Goal: Information Seeking & Learning: Learn about a topic

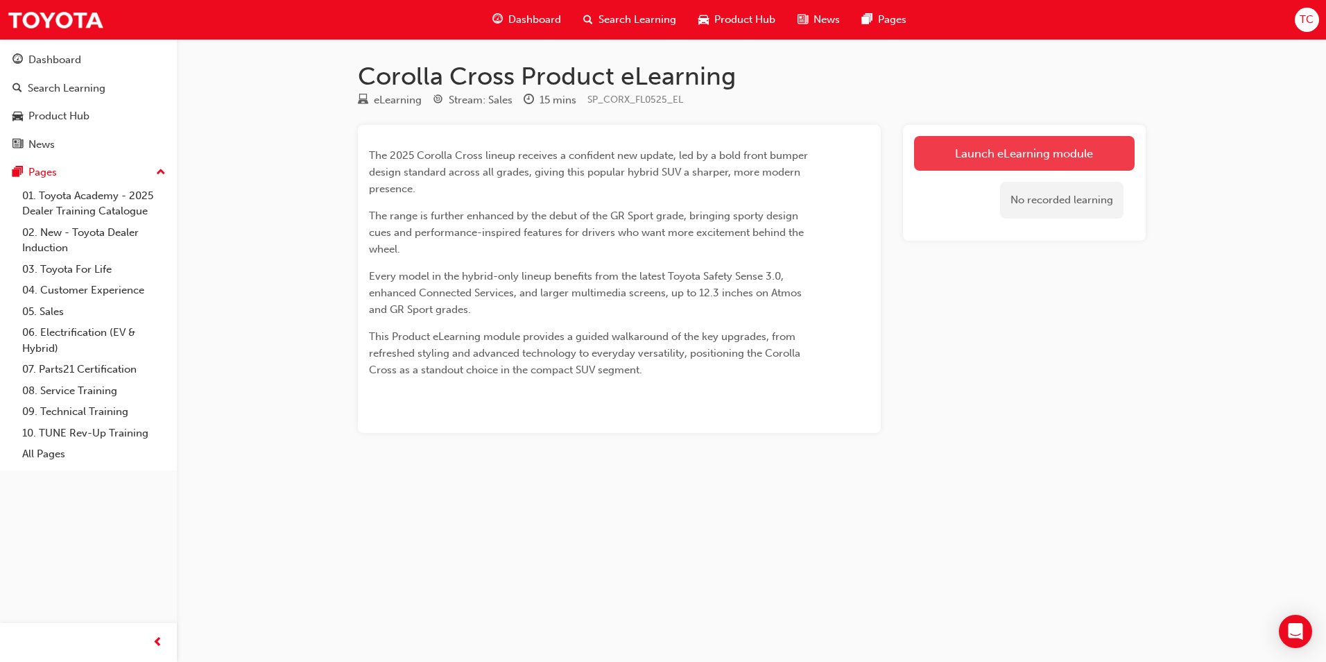
click at [1058, 155] on link "Launch eLearning module" at bounding box center [1024, 153] width 221 height 35
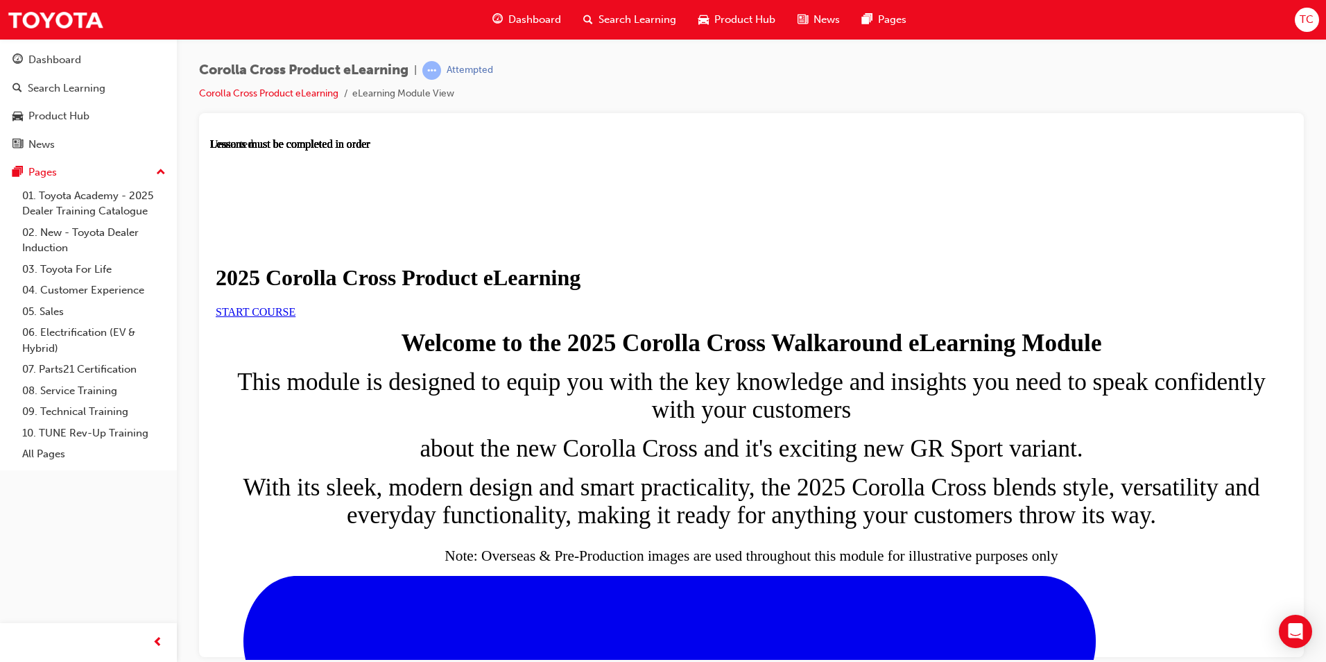
click at [295, 317] on link "START COURSE" at bounding box center [256, 311] width 80 height 12
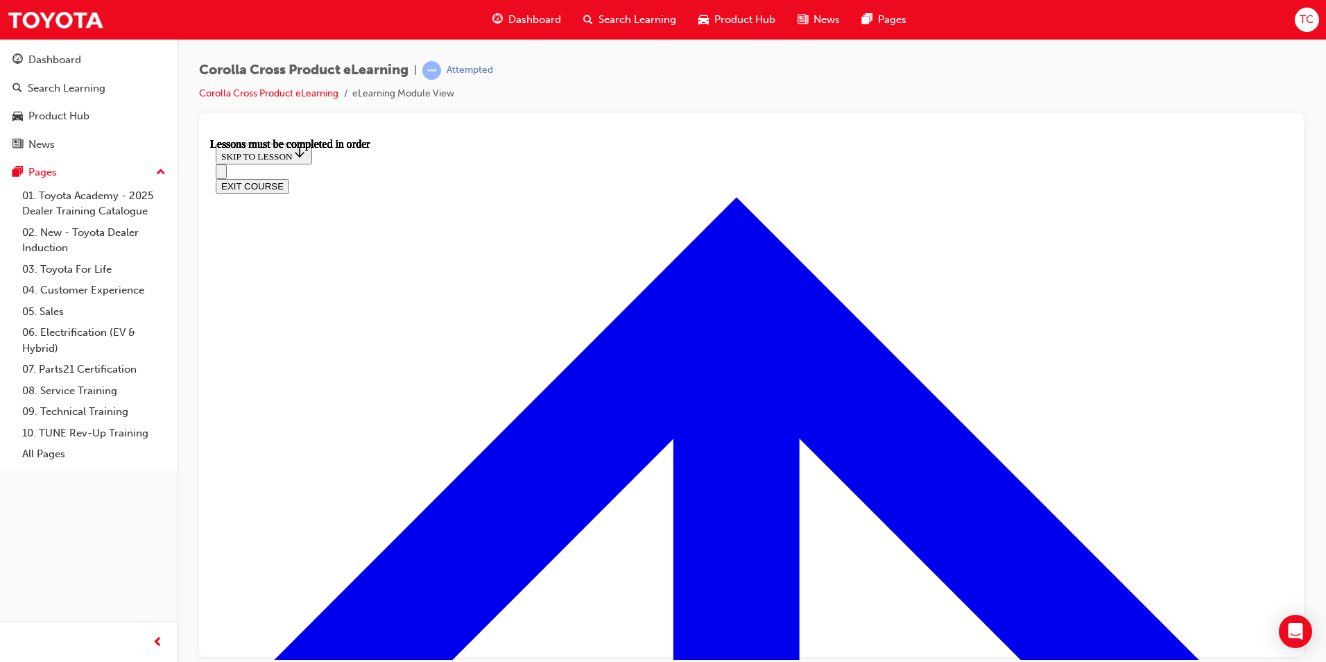
scroll to position [766, 0]
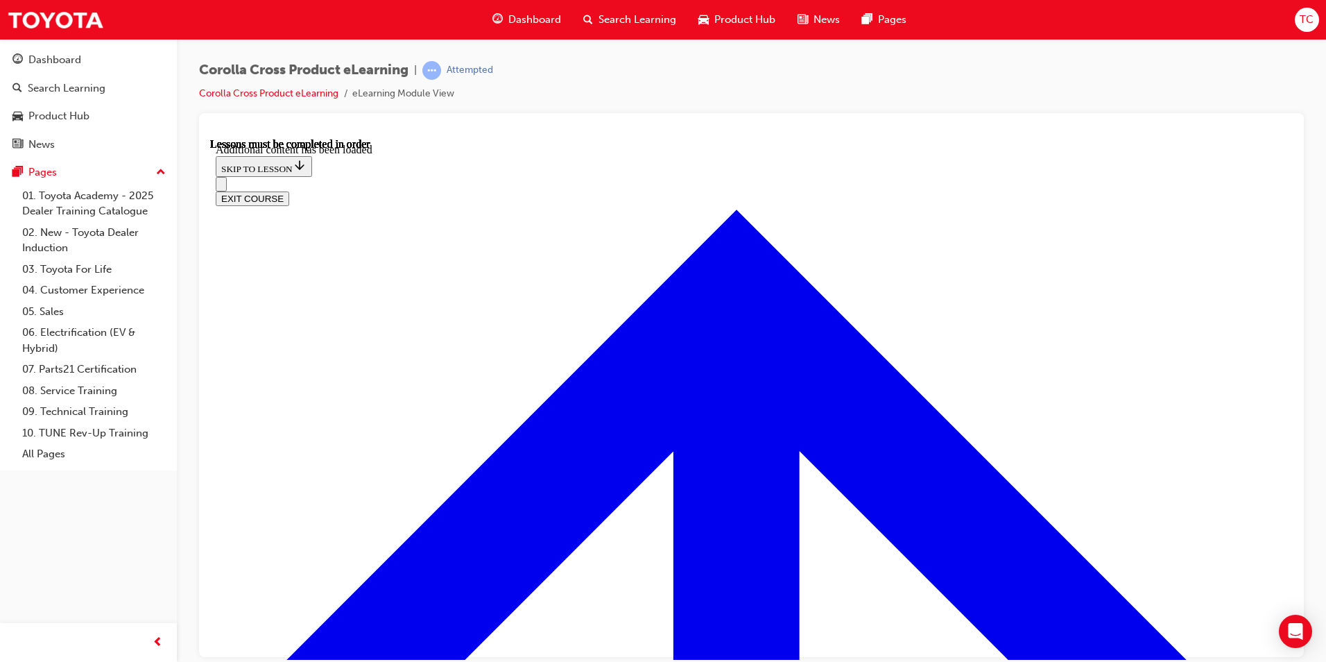
scroll to position [2288, 0]
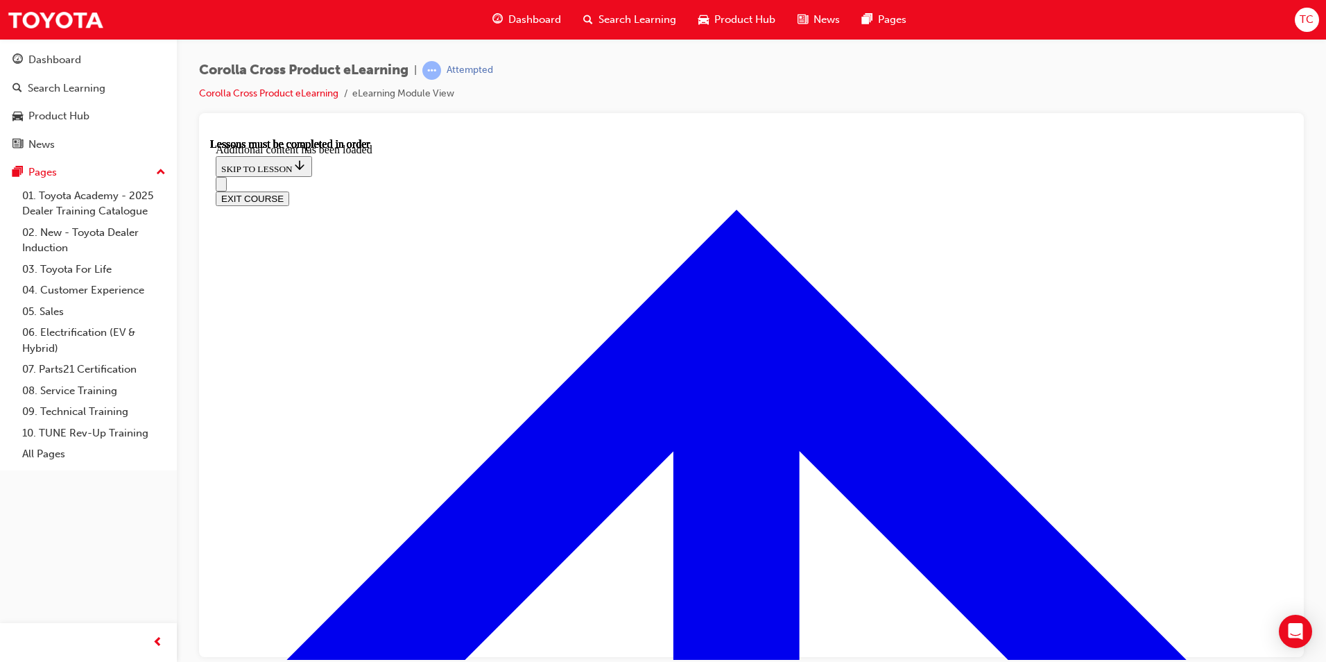
radio input "true"
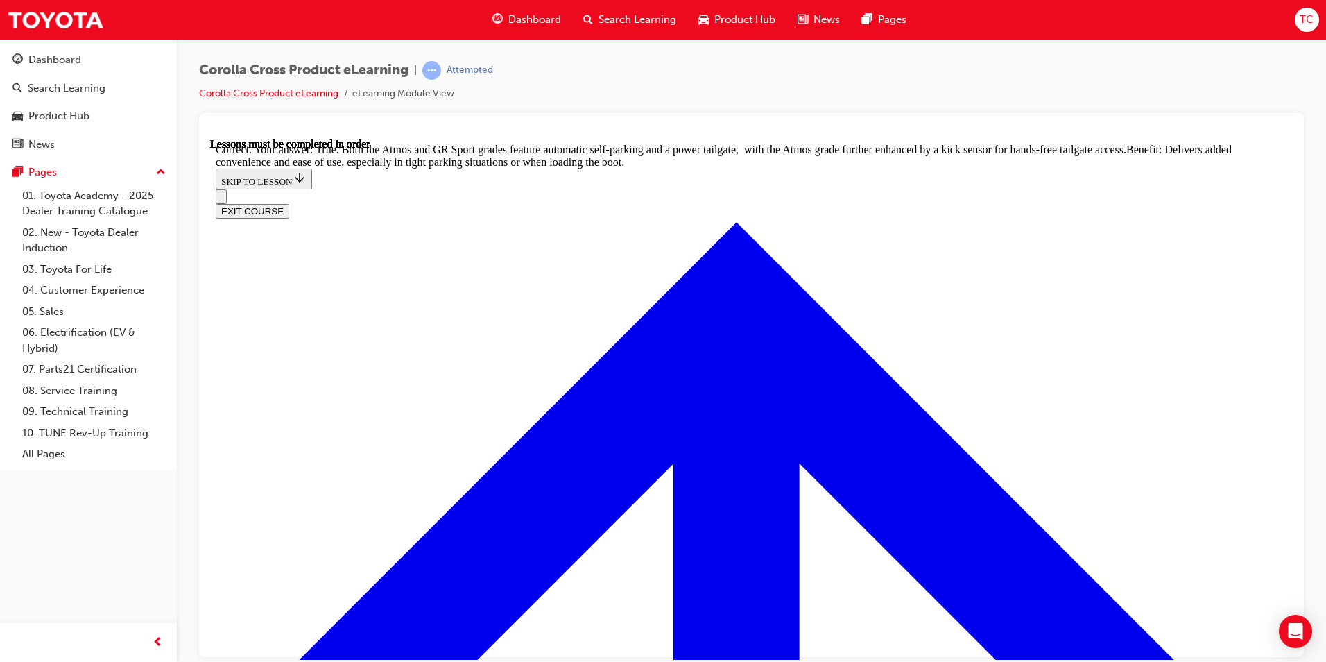
scroll to position [3011, 0]
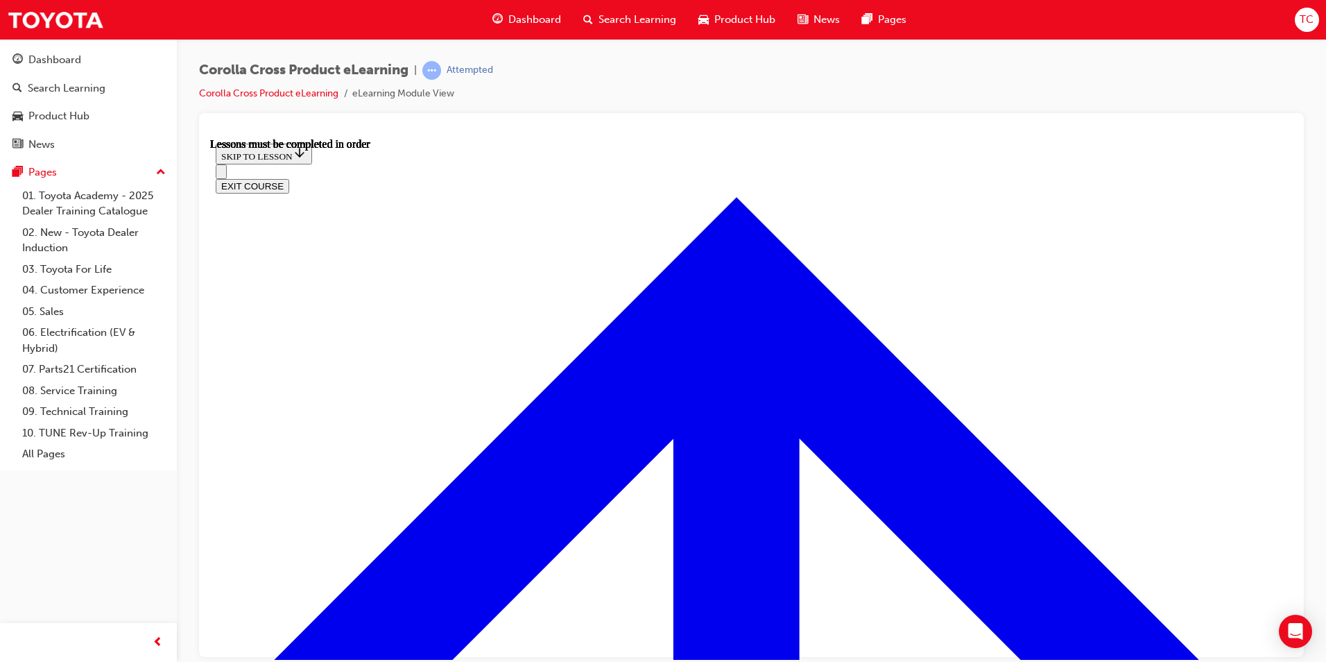
scroll to position [1193, 0]
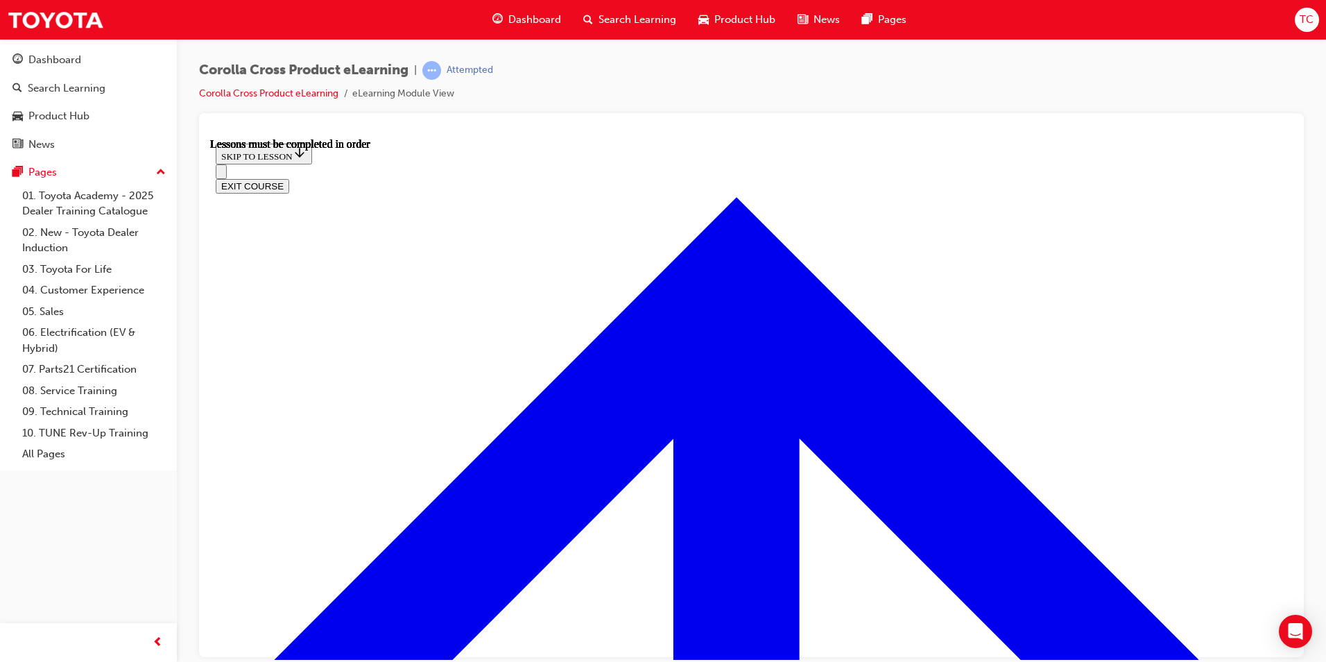
scroll to position [604, 0]
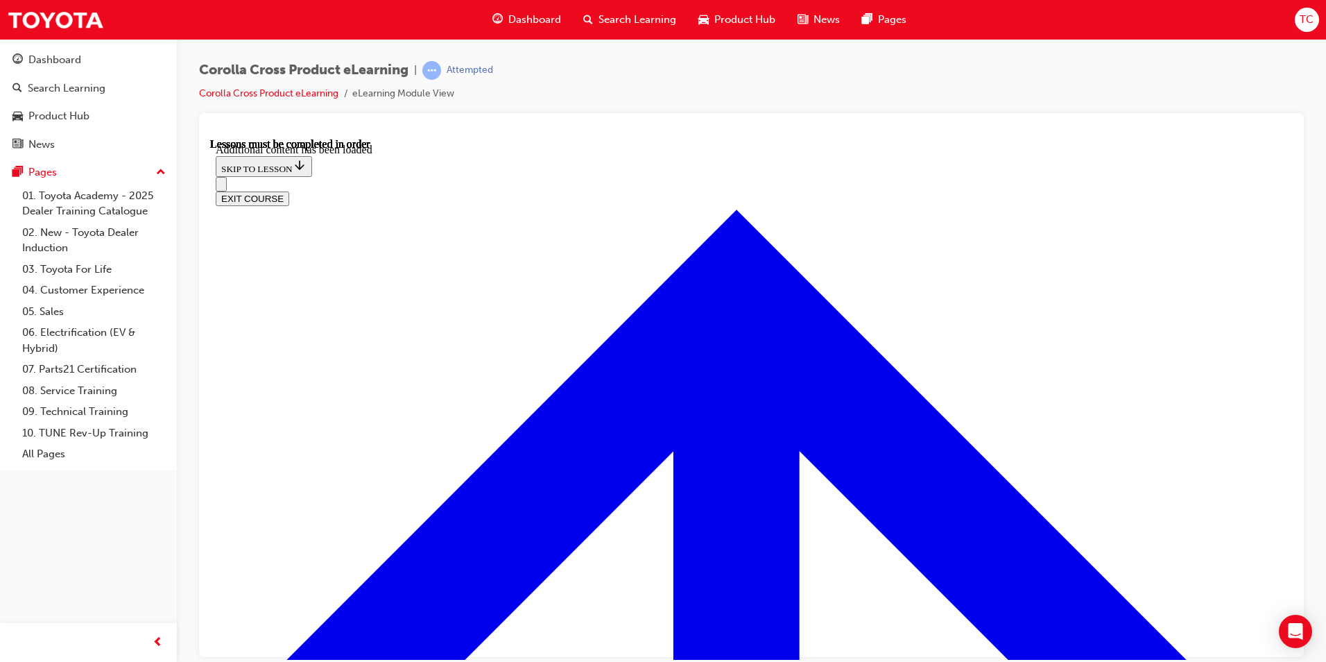
scroll to position [2040, 0]
radio input "true"
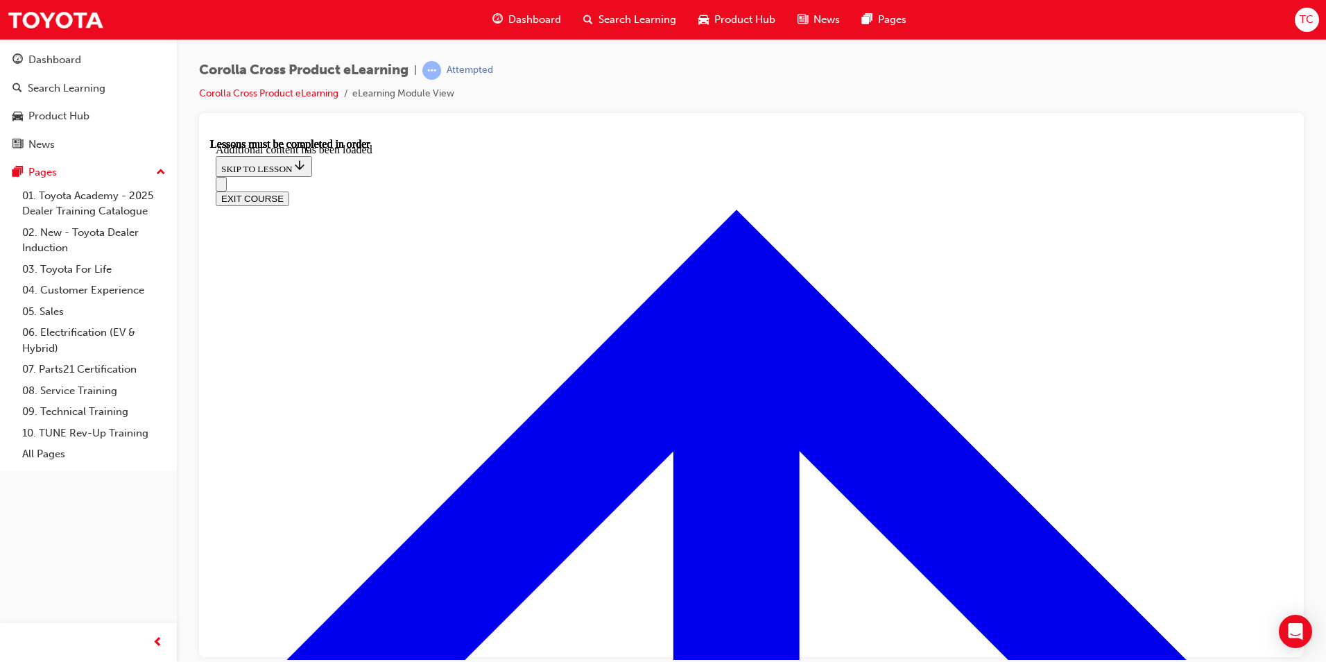
radio input "true"
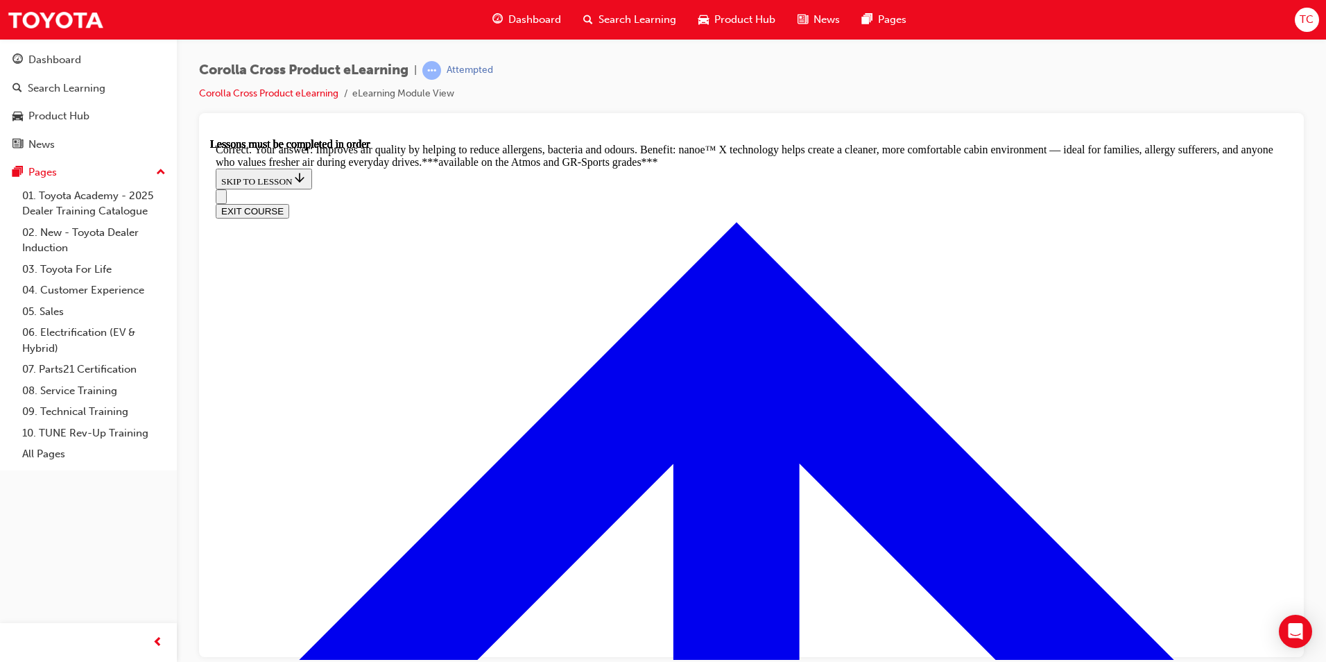
scroll to position [2769, 0]
radio input "true"
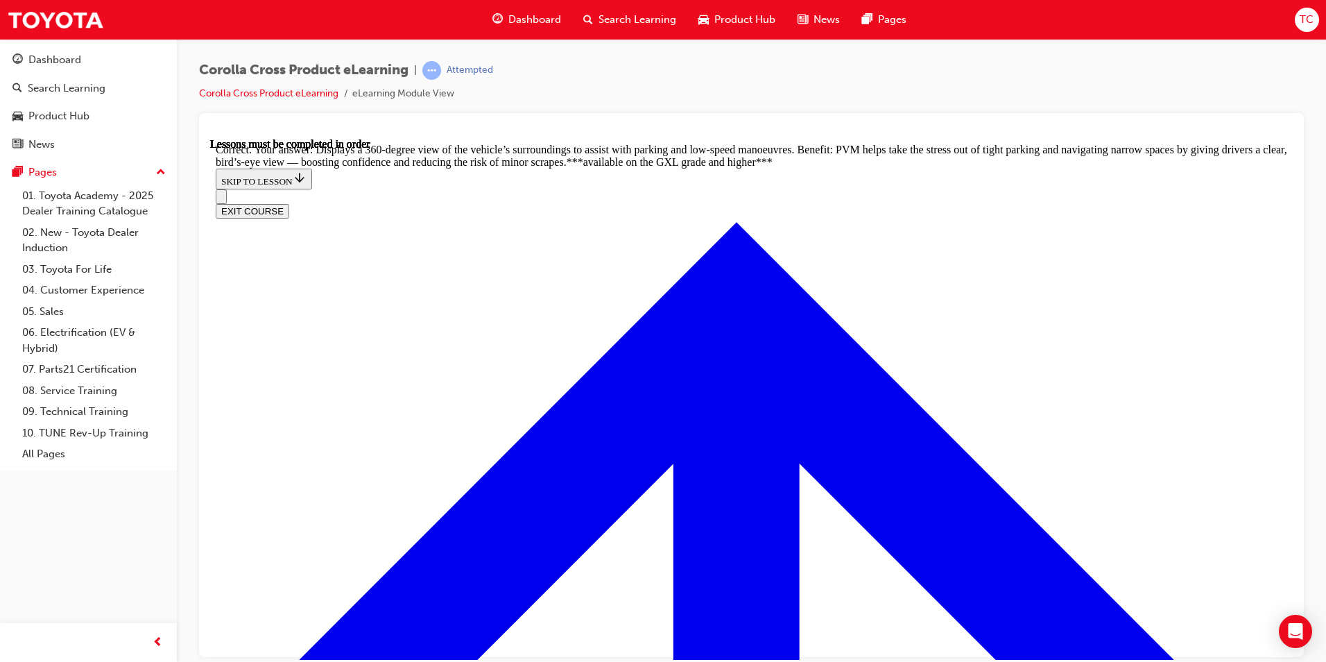
scroll to position [3086, 0]
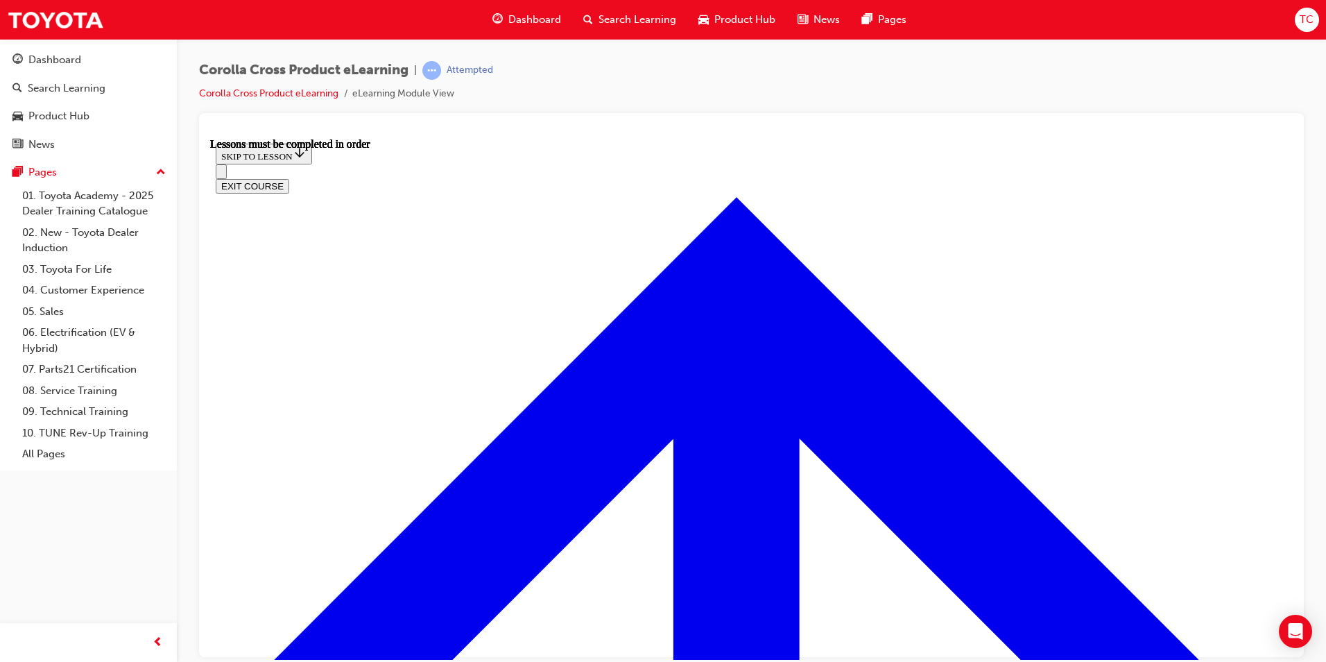
scroll to position [1054, 0]
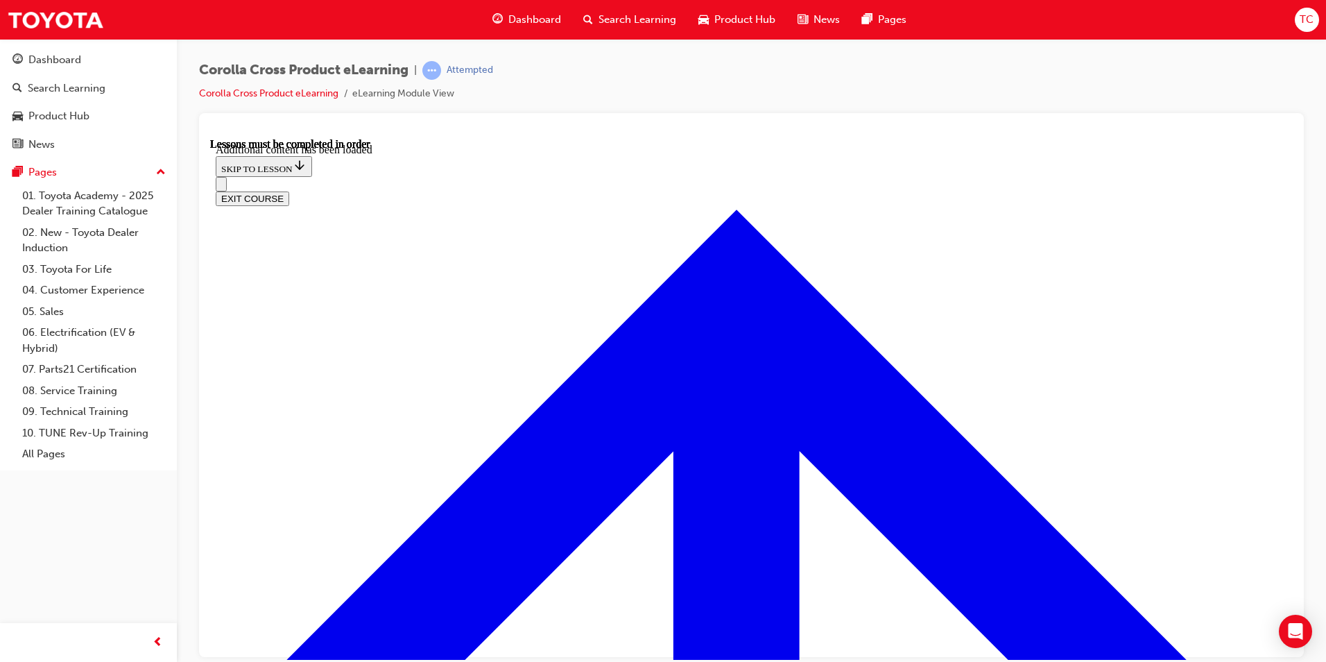
scroll to position [2053, 0]
radio input "true"
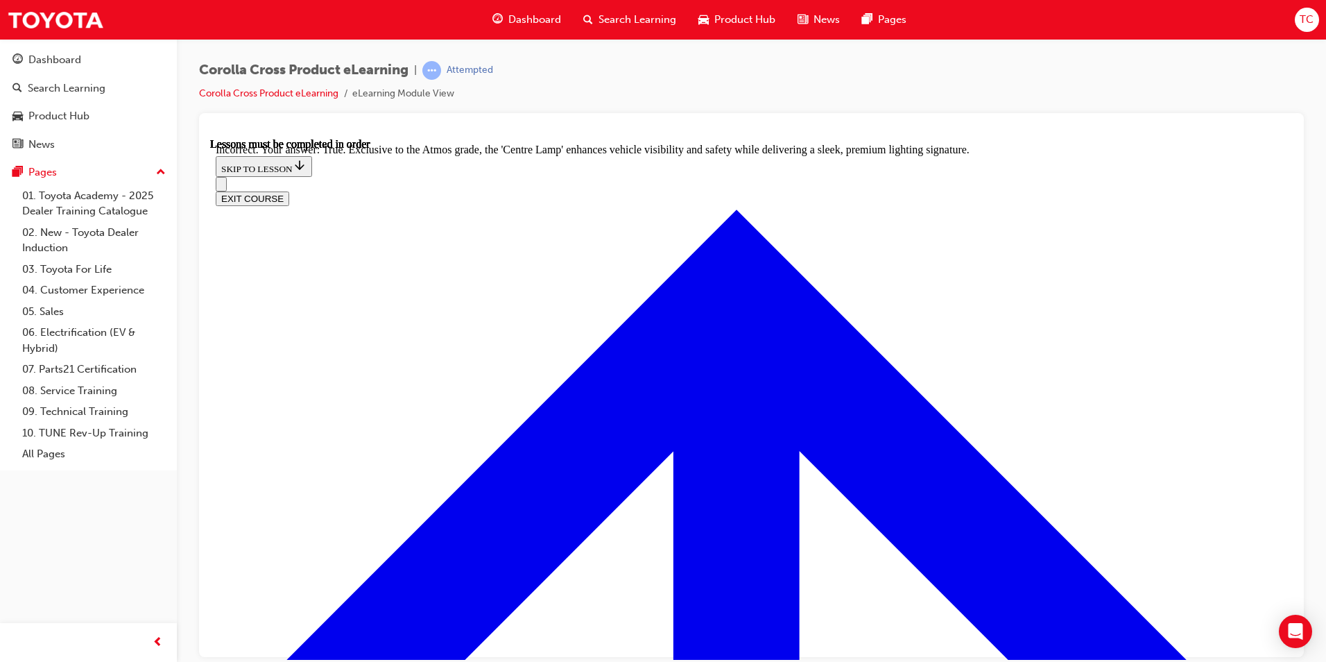
scroll to position [2361, 0]
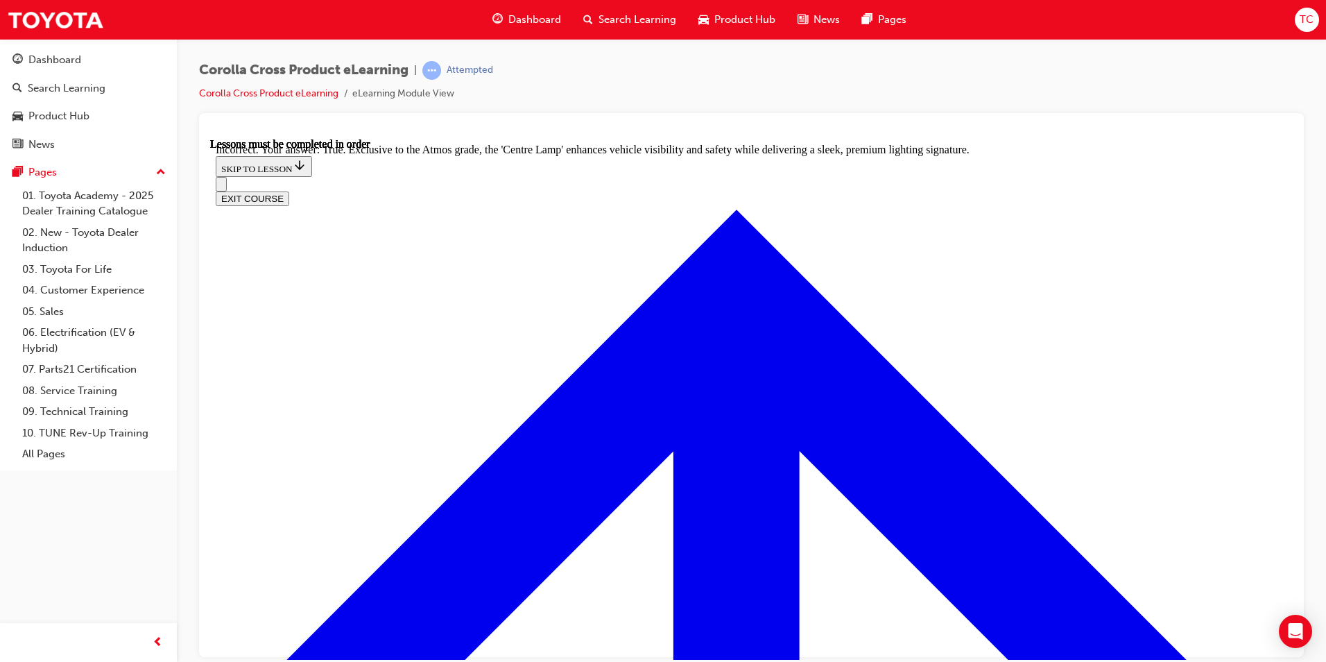
radio input "true"
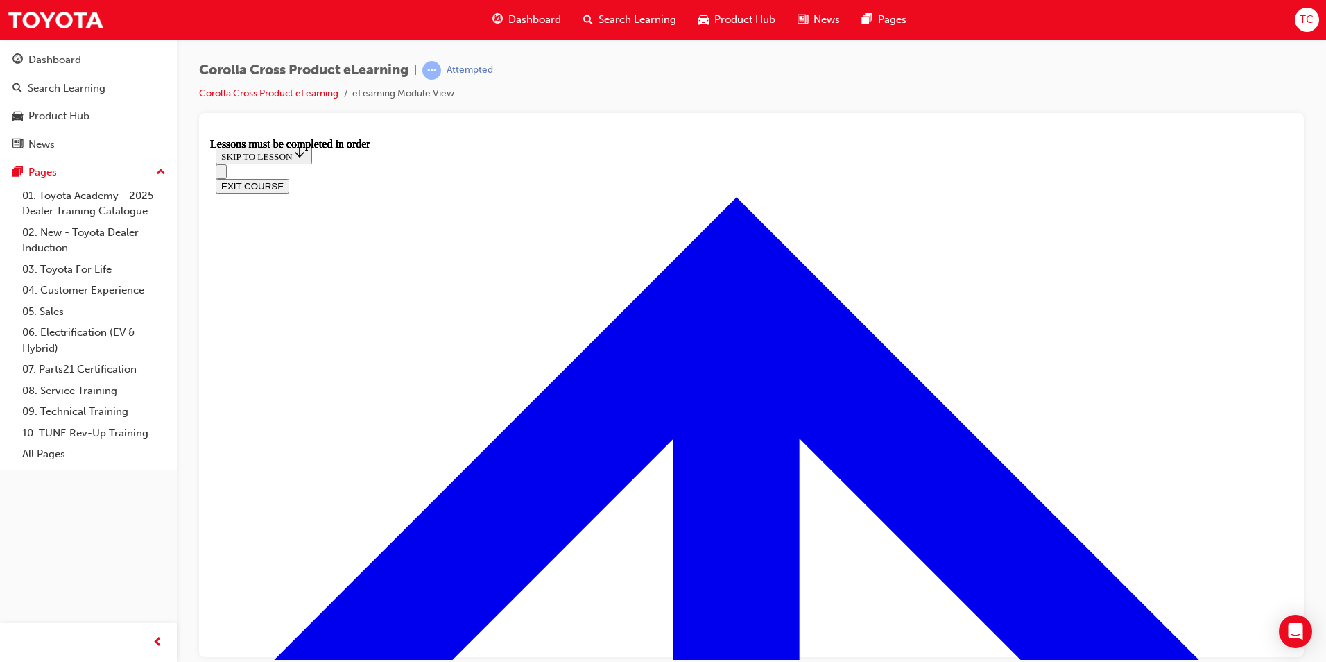
scroll to position [1106, 0]
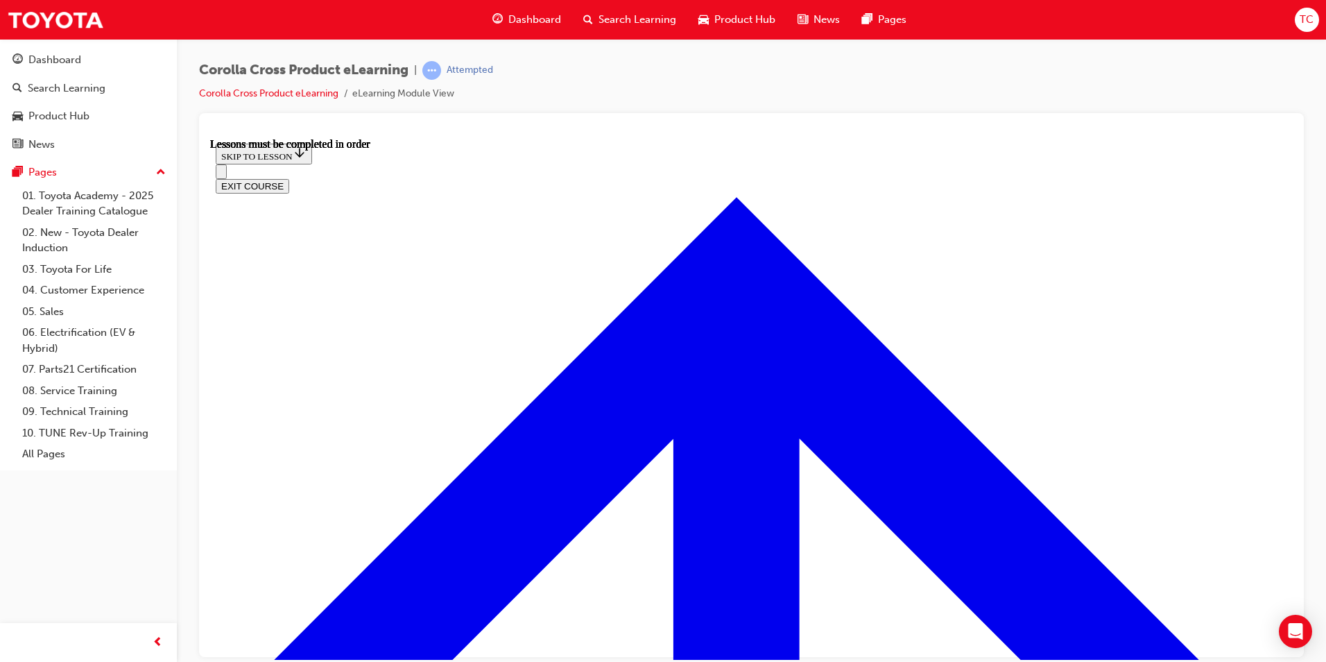
scroll to position [0, 0]
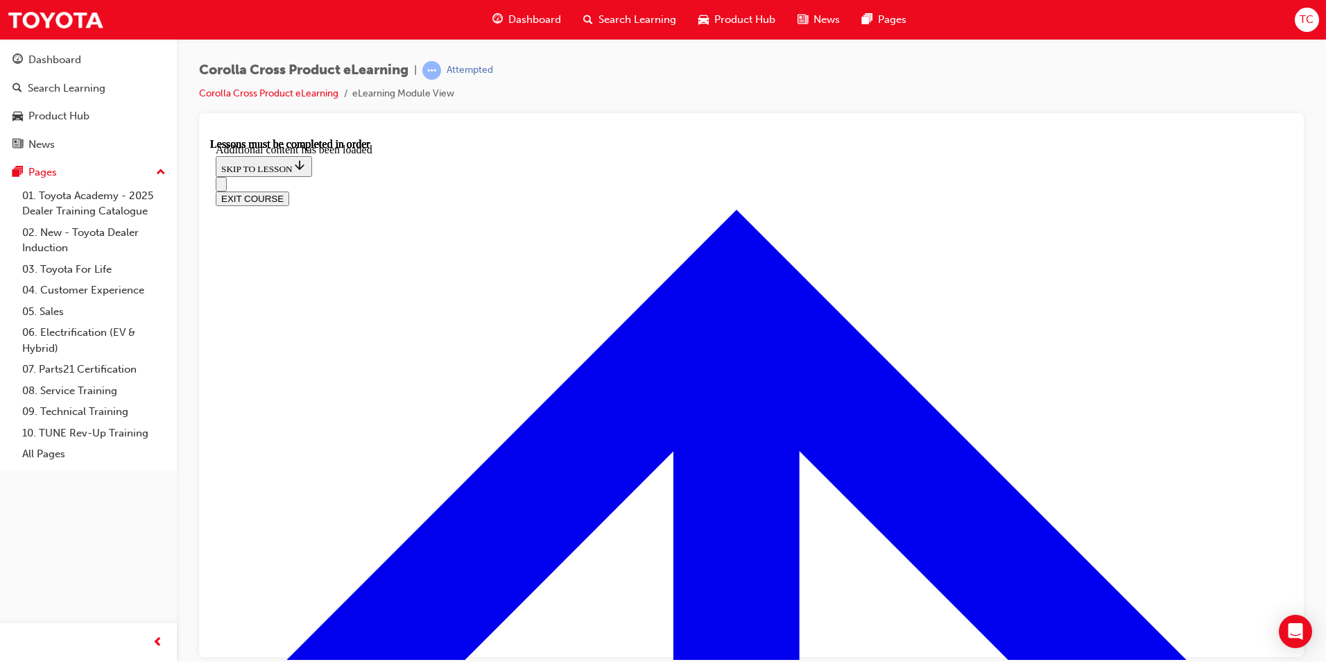
scroll to position [1692, 0]
radio input "true"
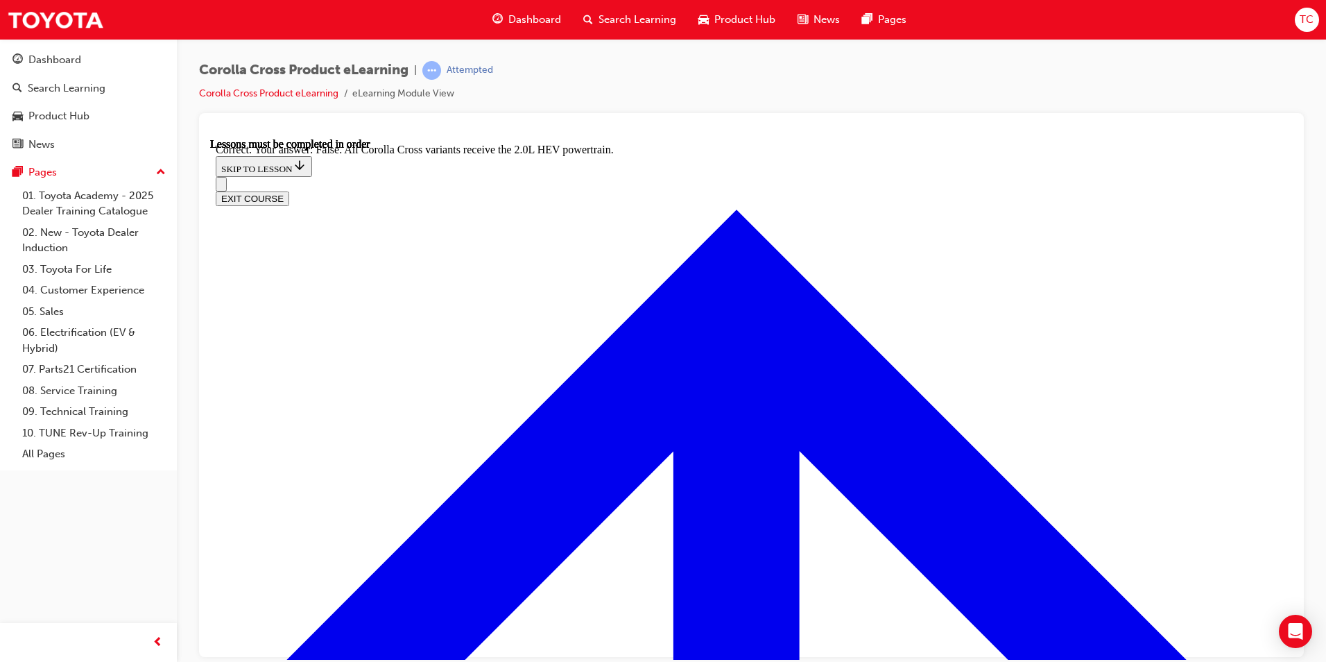
scroll to position [1916, 0]
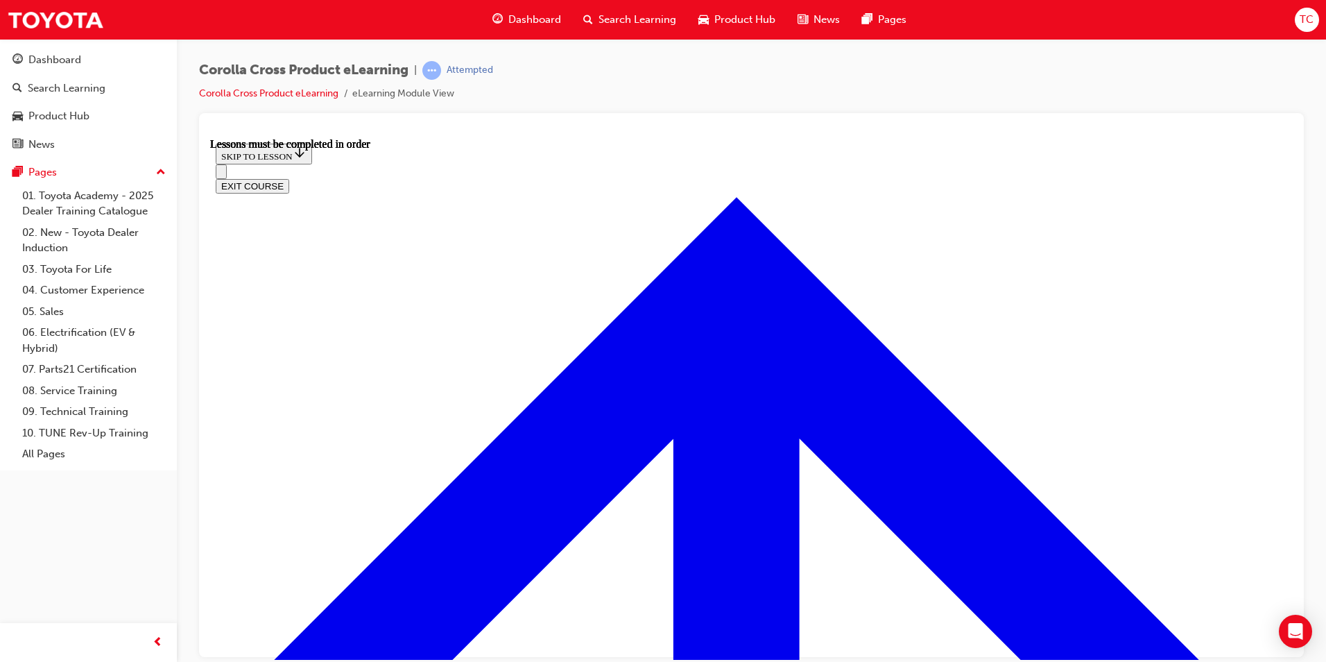
scroll to position [1089, 0]
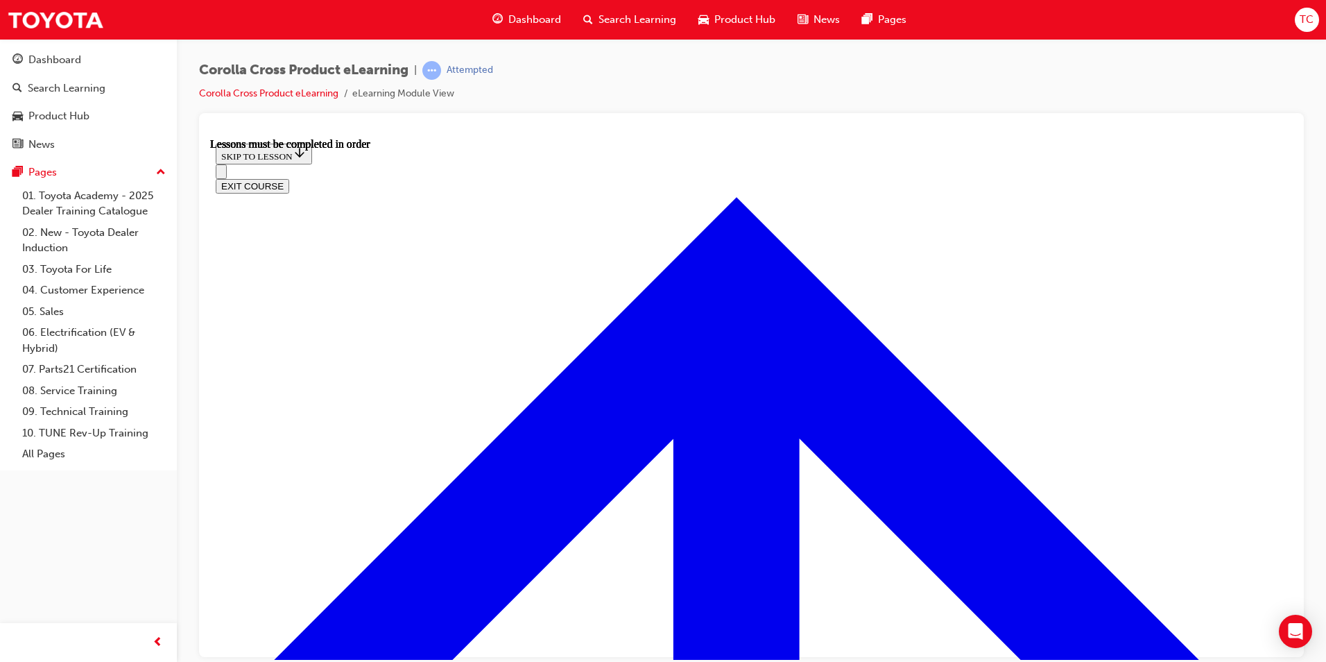
scroll to position [225, 0]
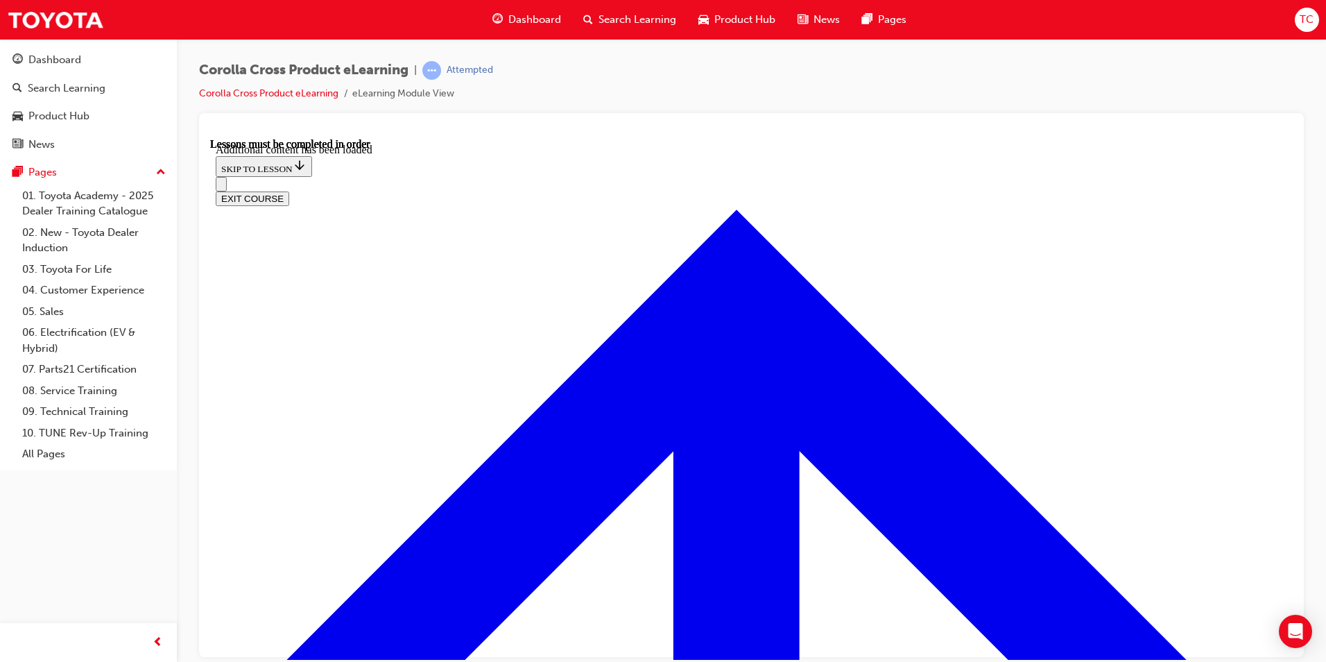
scroll to position [1725, 0]
radio input "true"
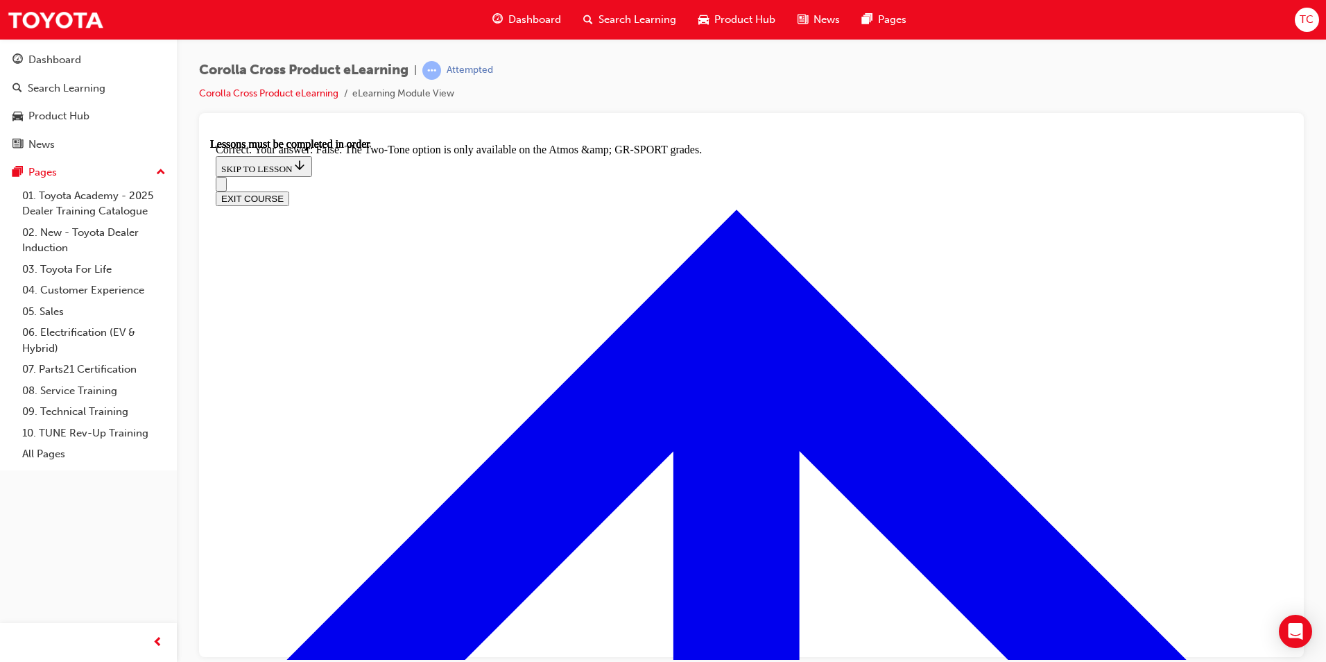
scroll to position [1948, 0]
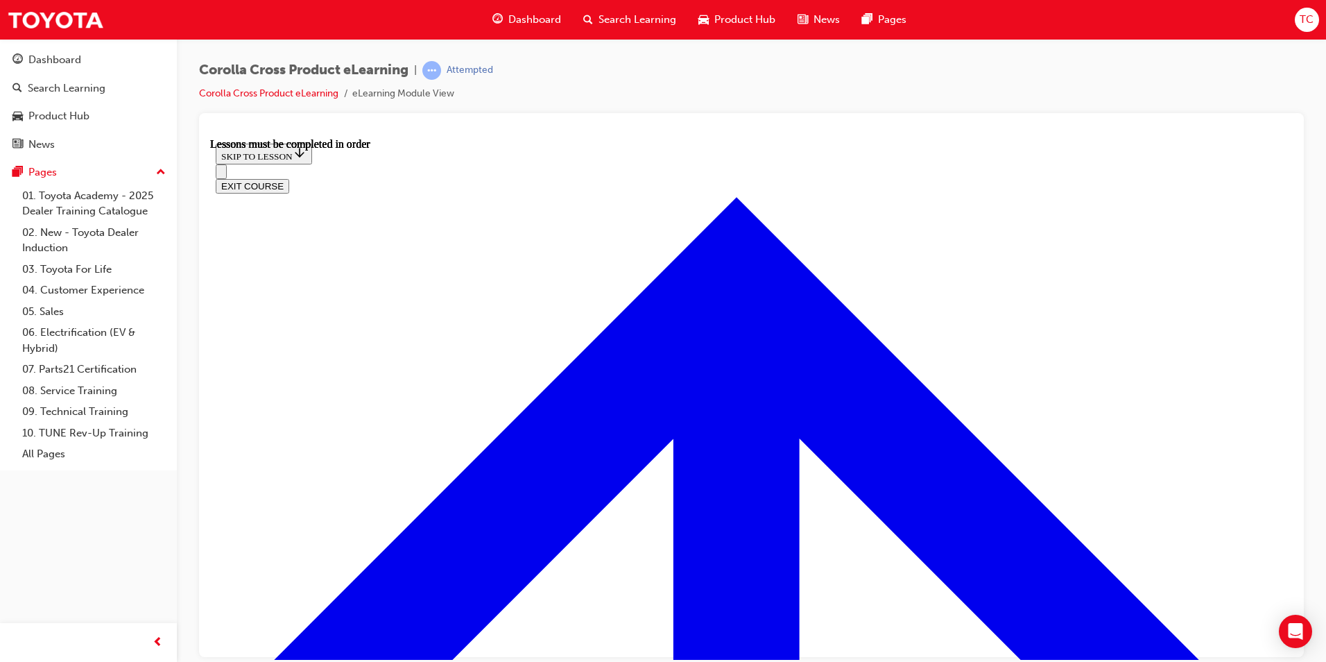
scroll to position [1492, 0]
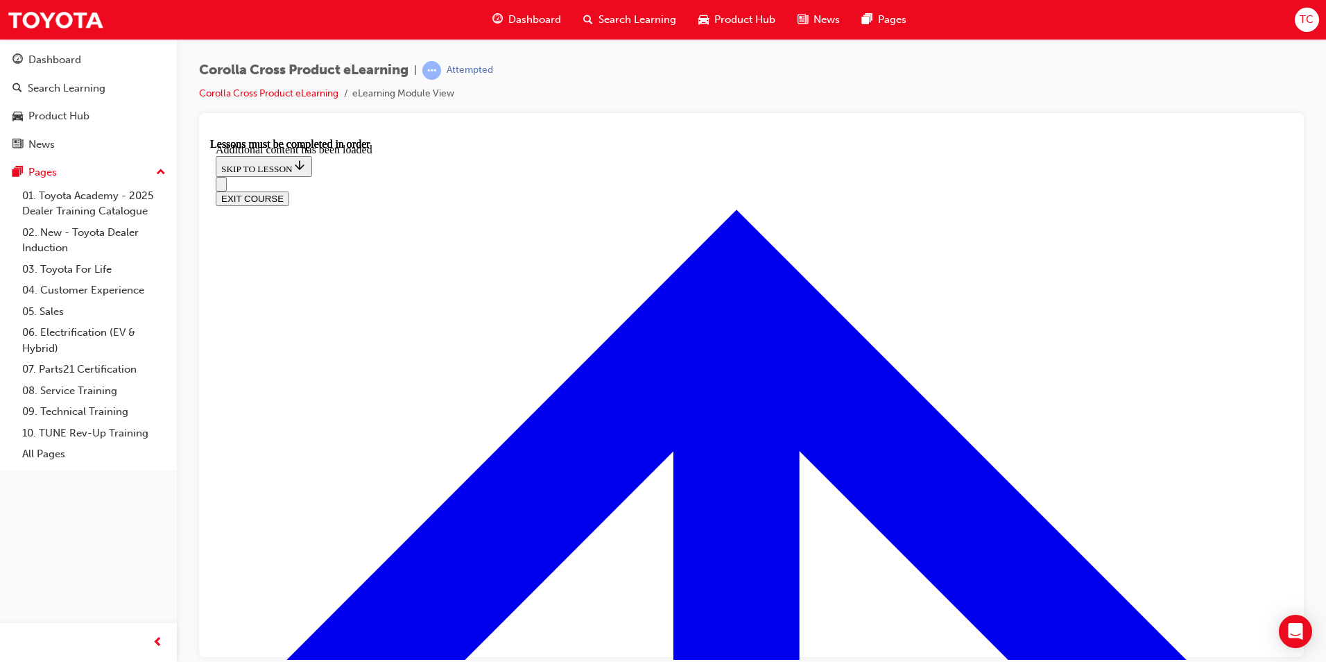
scroll to position [2158, 0]
radio input "true"
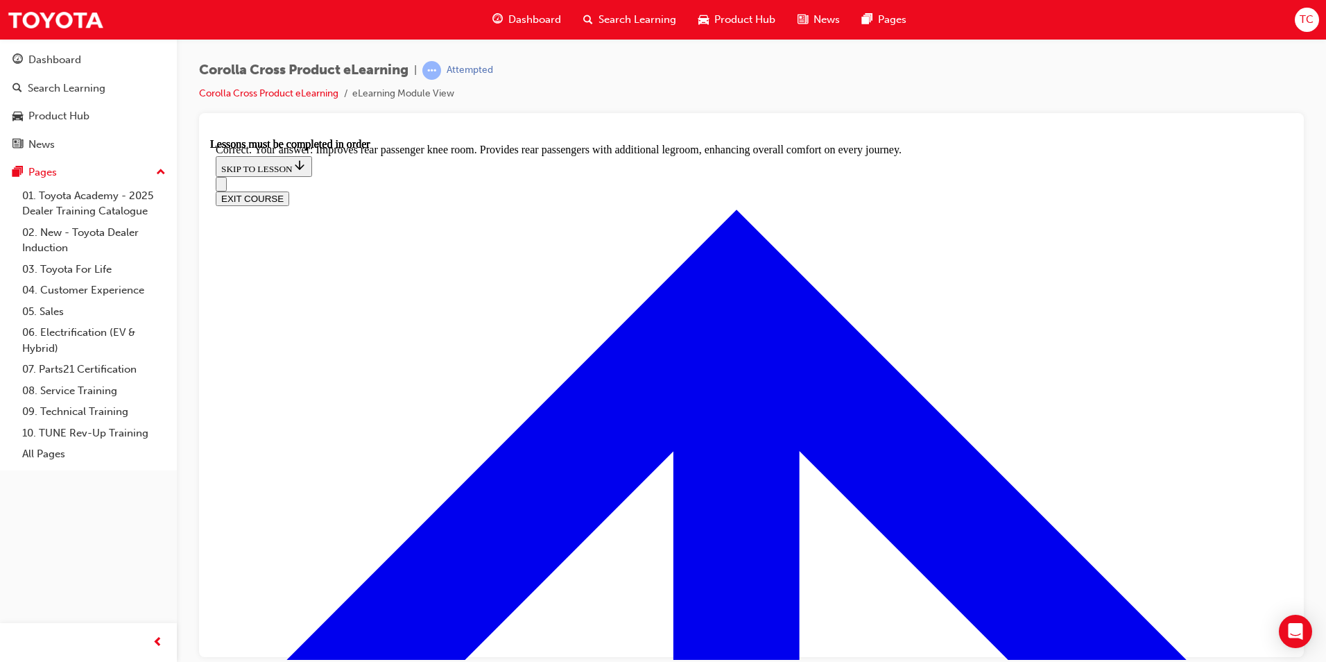
scroll to position [2557, 0]
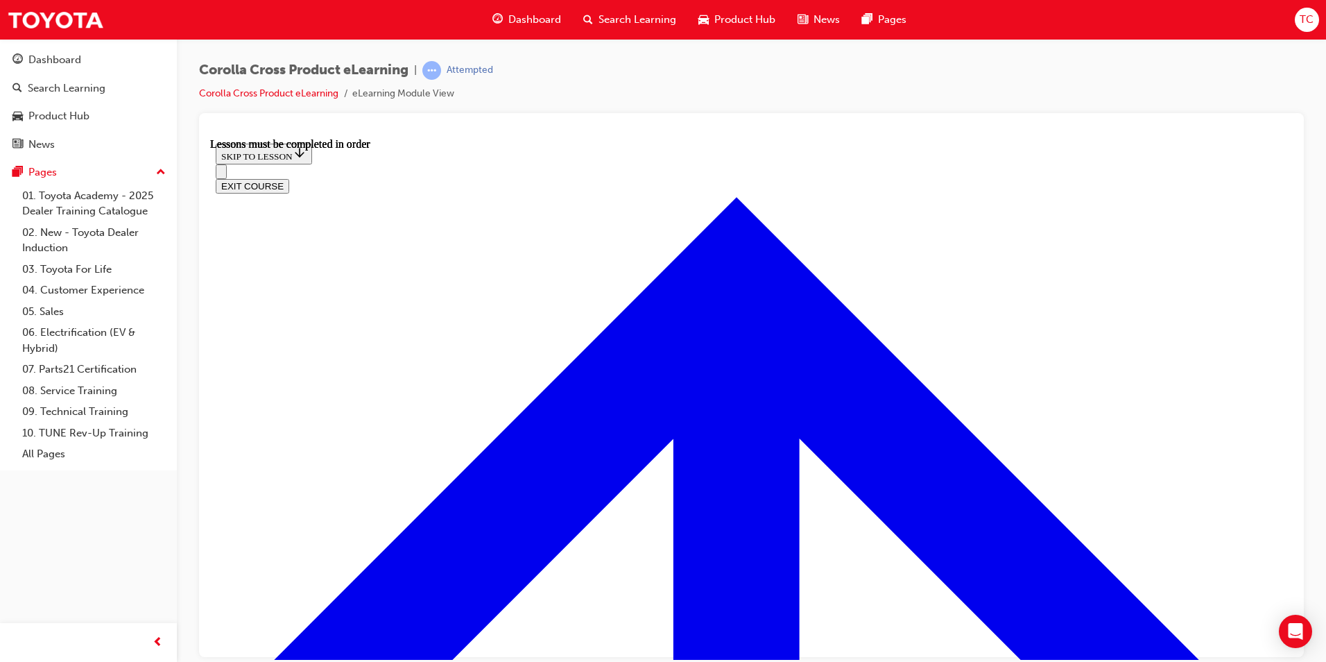
scroll to position [1210, 0]
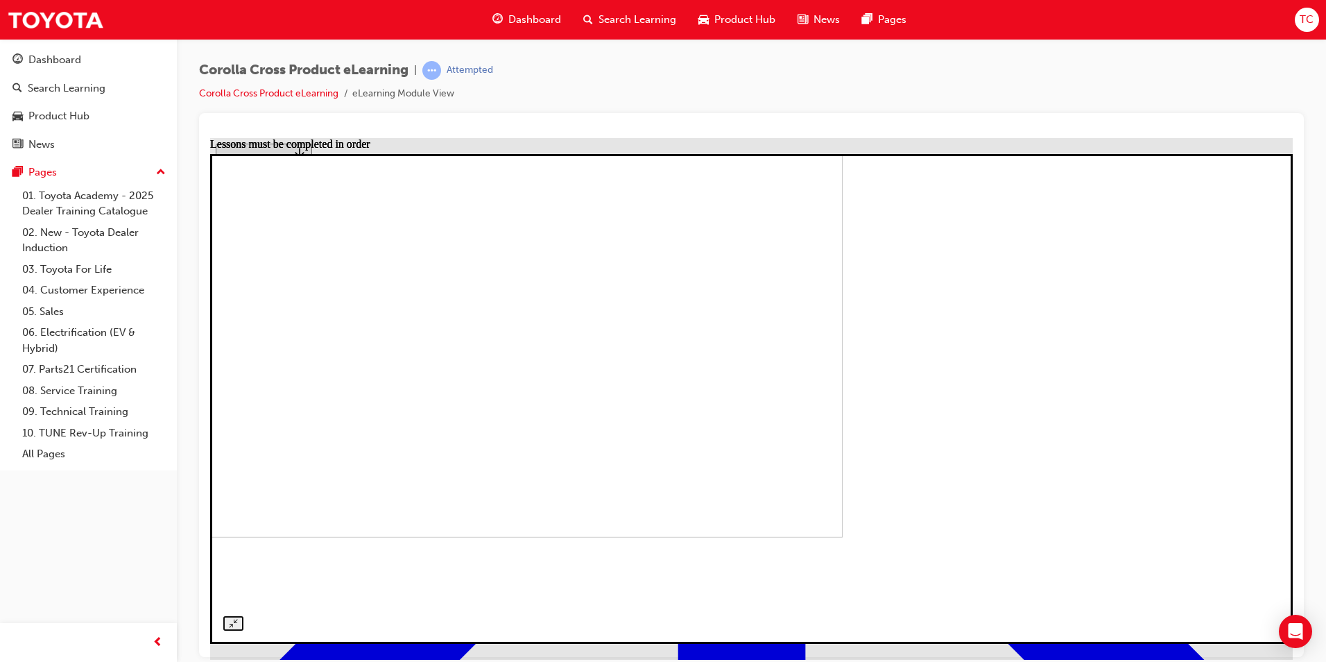
click at [843, 406] on img at bounding box center [301, 313] width 1083 height 447
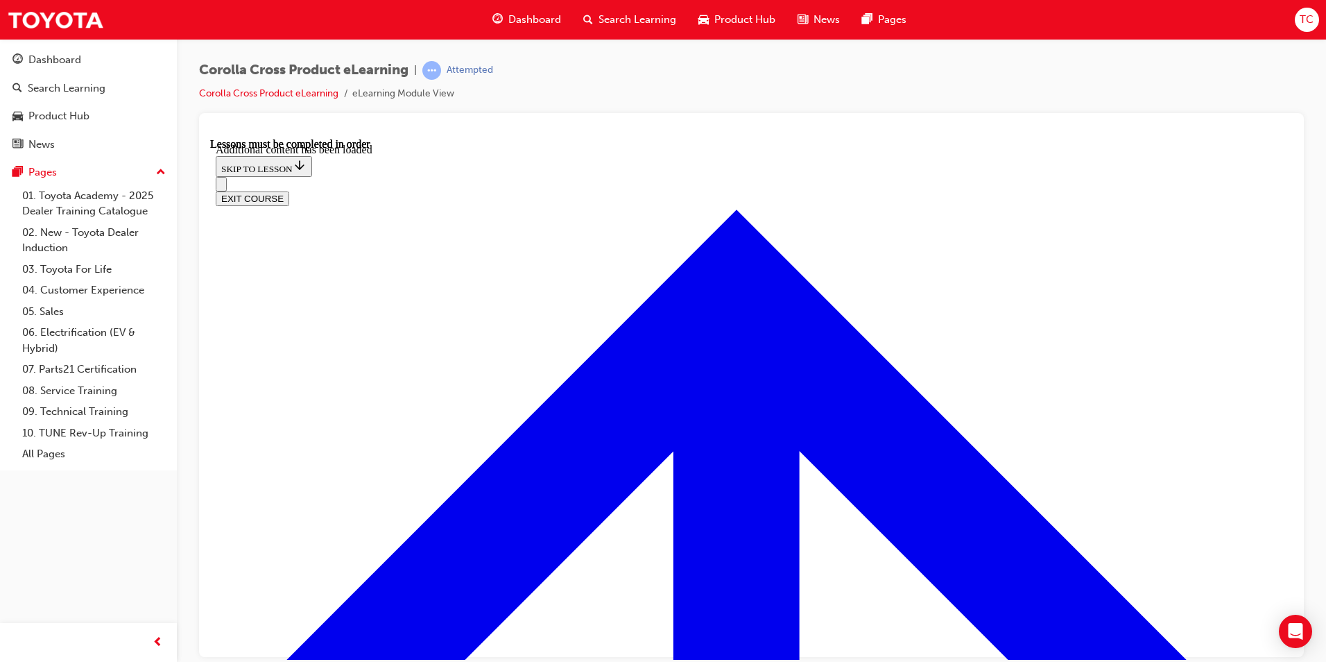
scroll to position [1994, 0]
radio input "true"
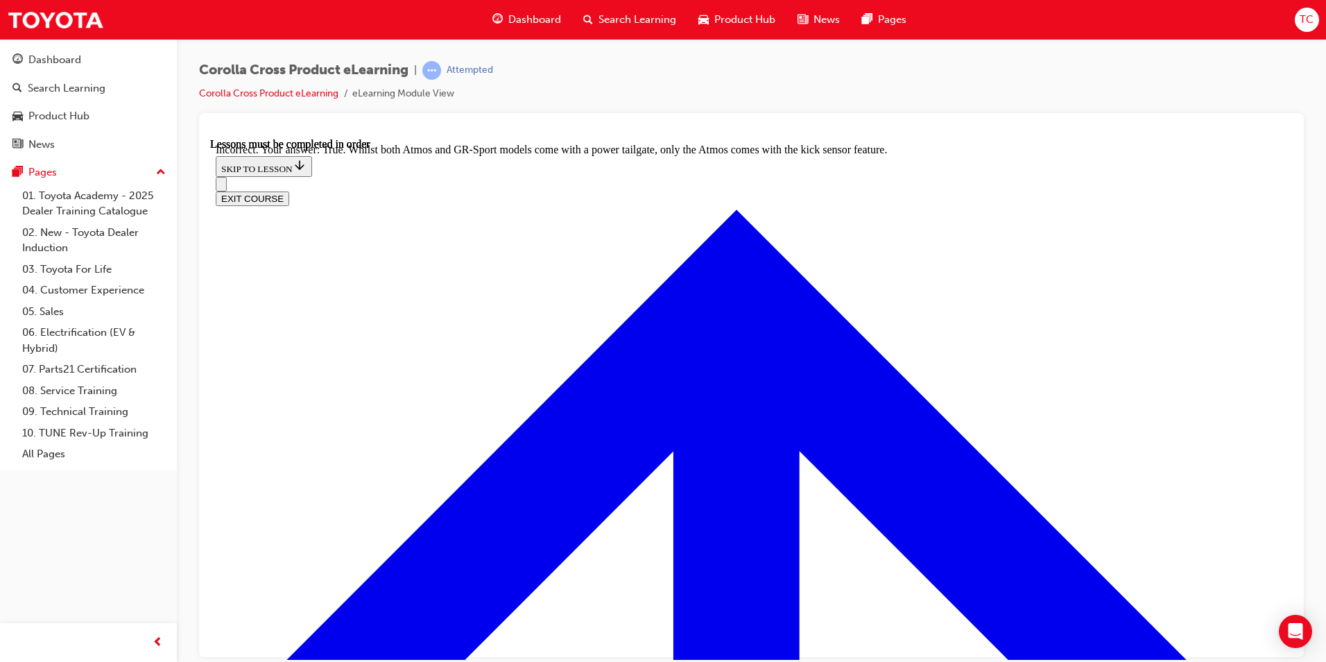
radio input "true"
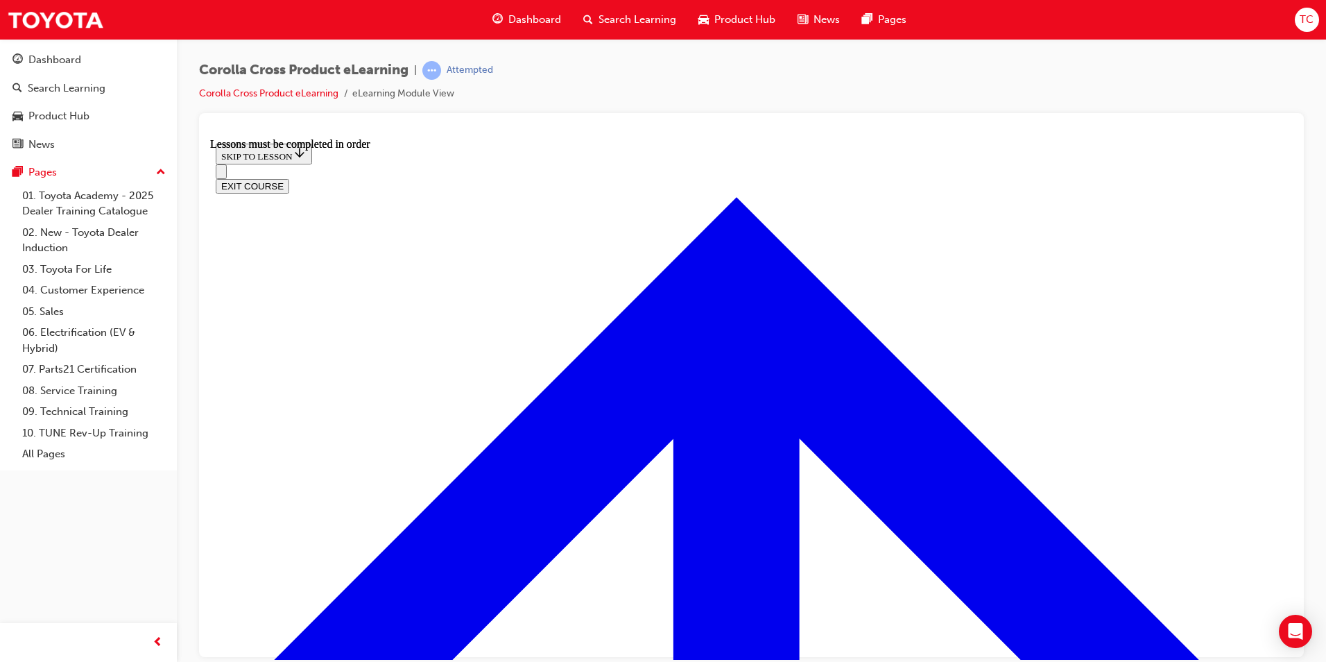
scroll to position [1505, 0]
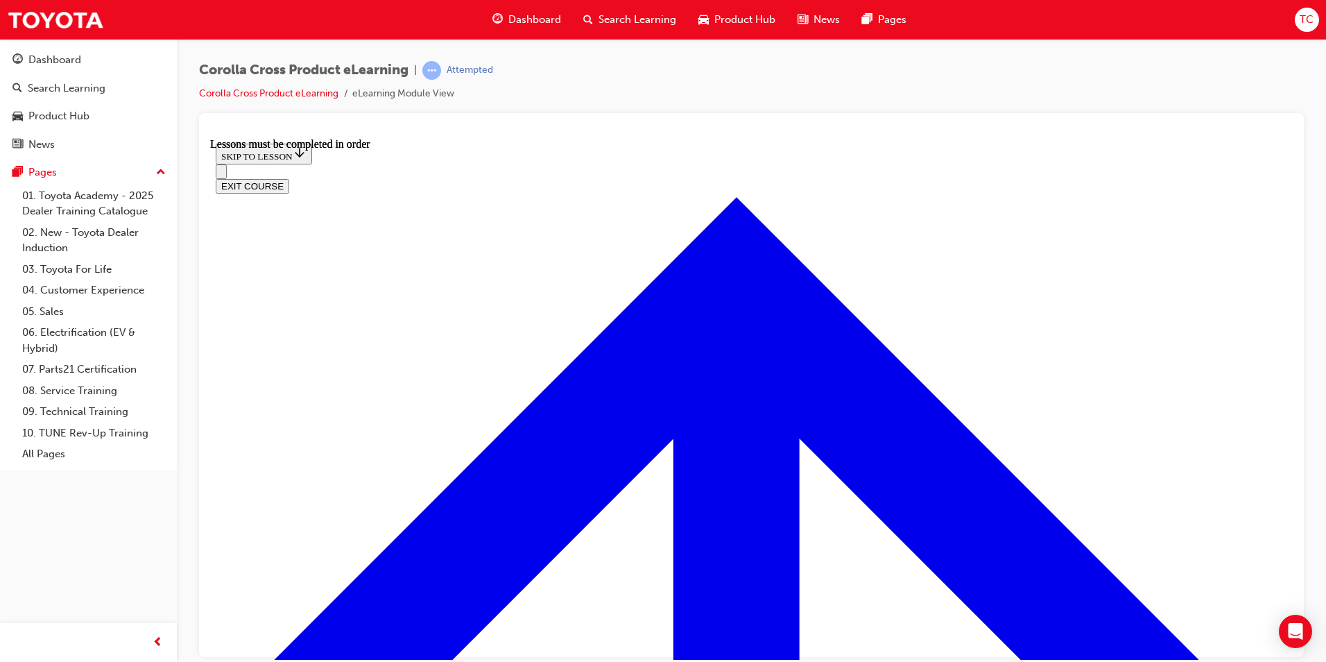
scroll to position [1330, 0]
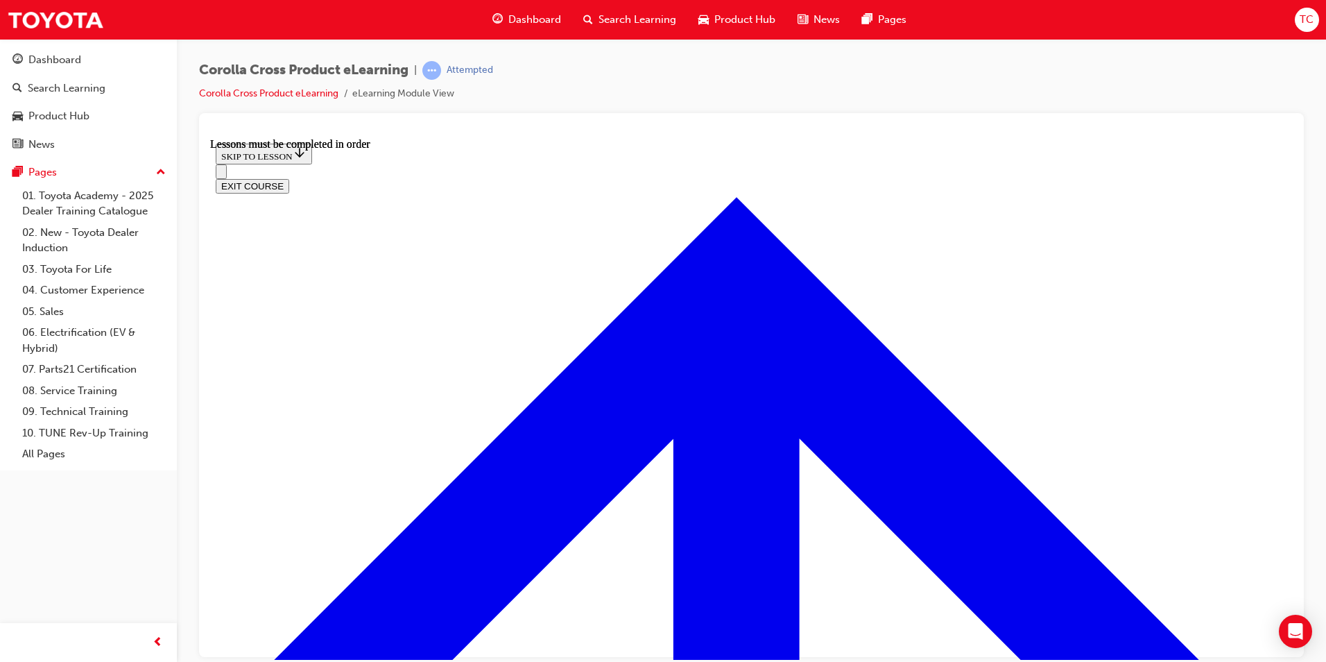
scroll to position [1694, 0]
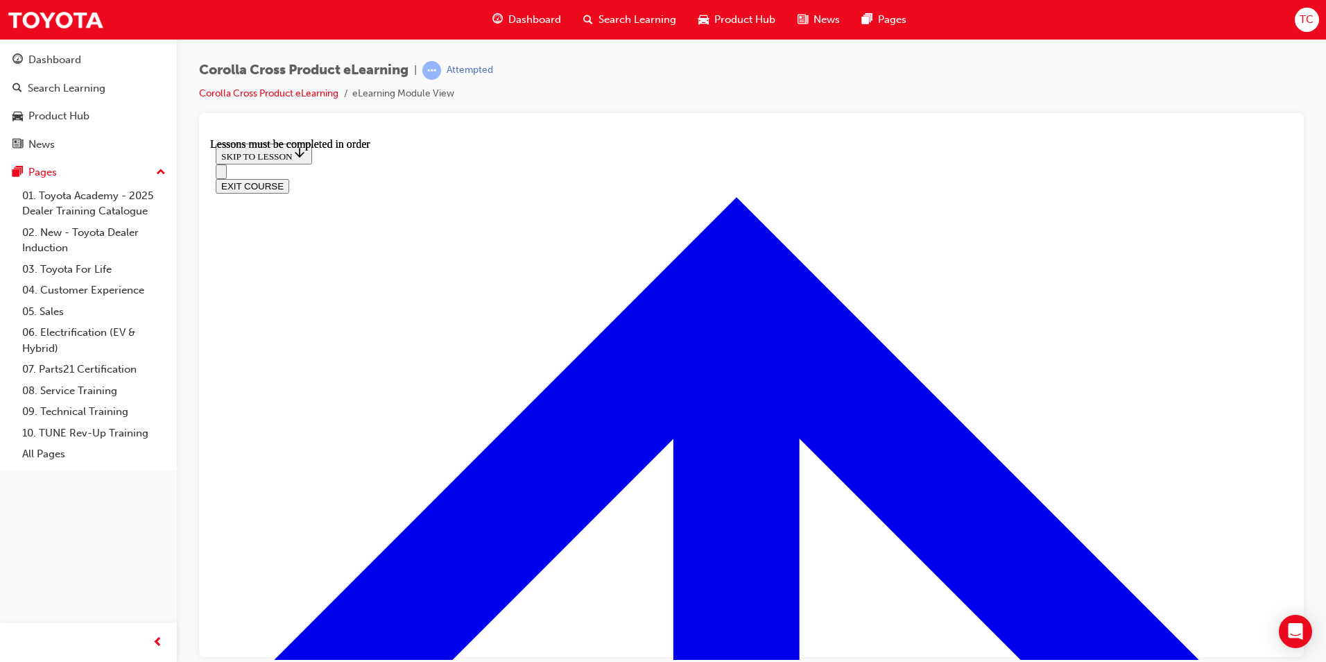
scroll to position [2358, 0]
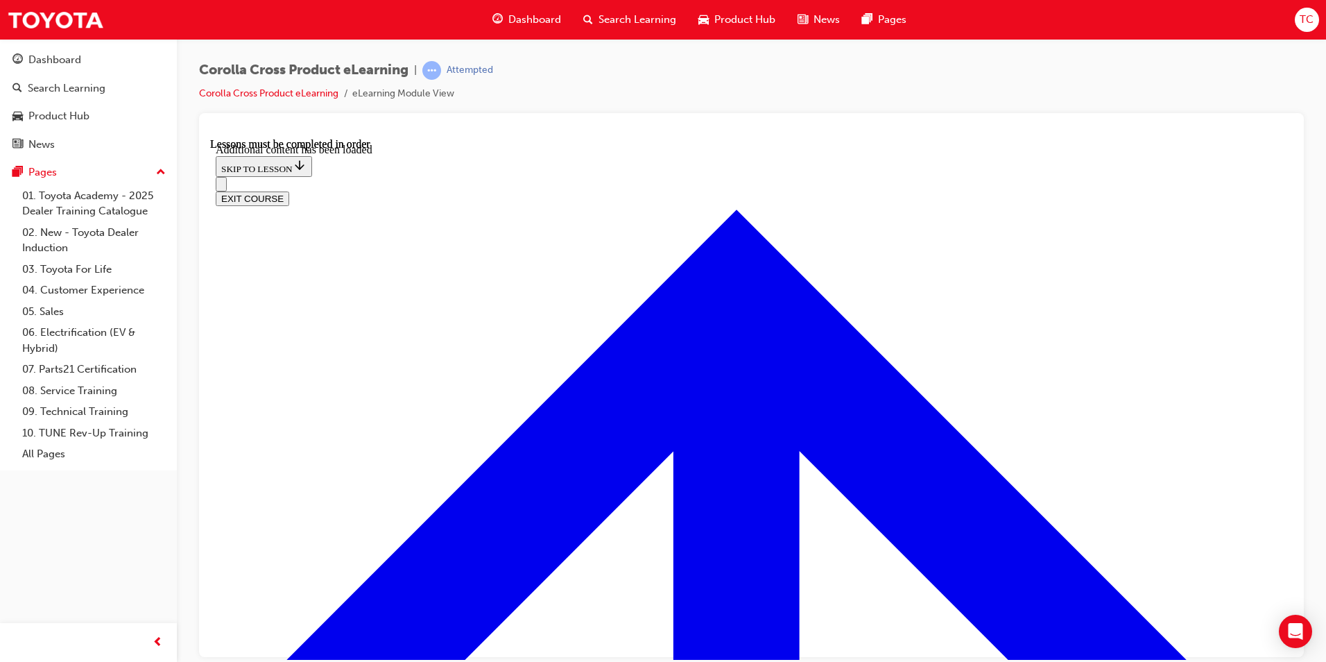
scroll to position [3380, 0]
checkbox input "true"
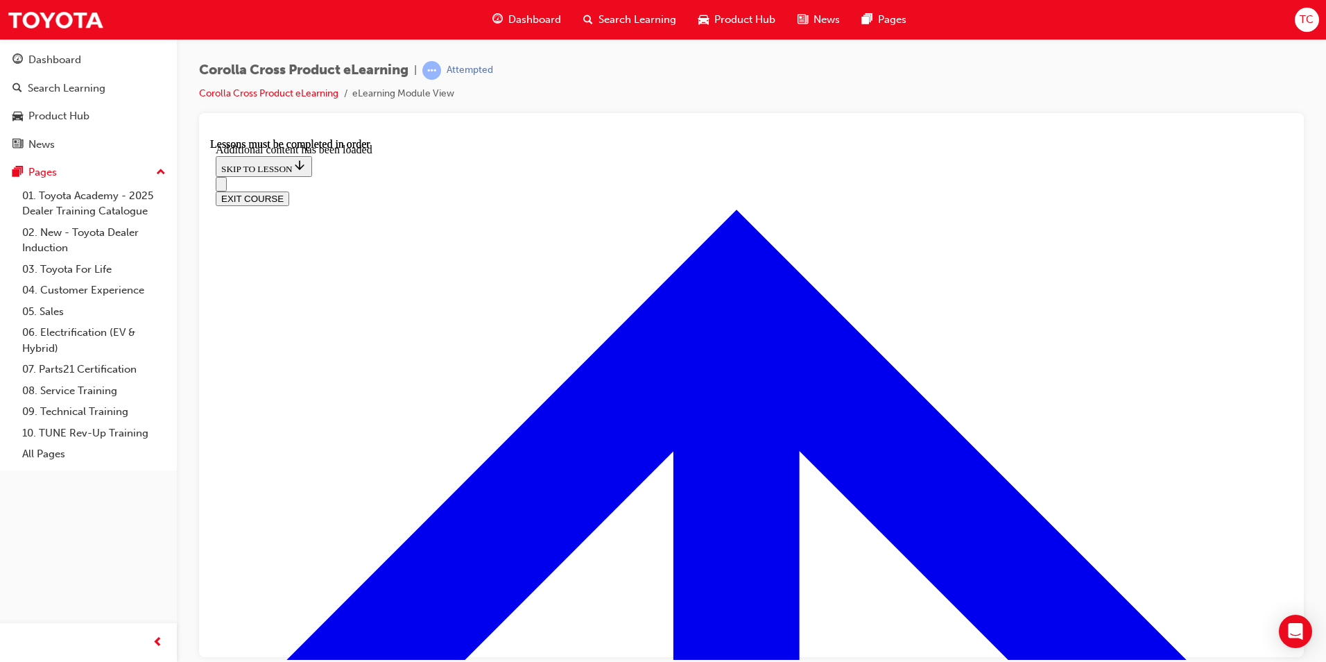
checkbox input "true"
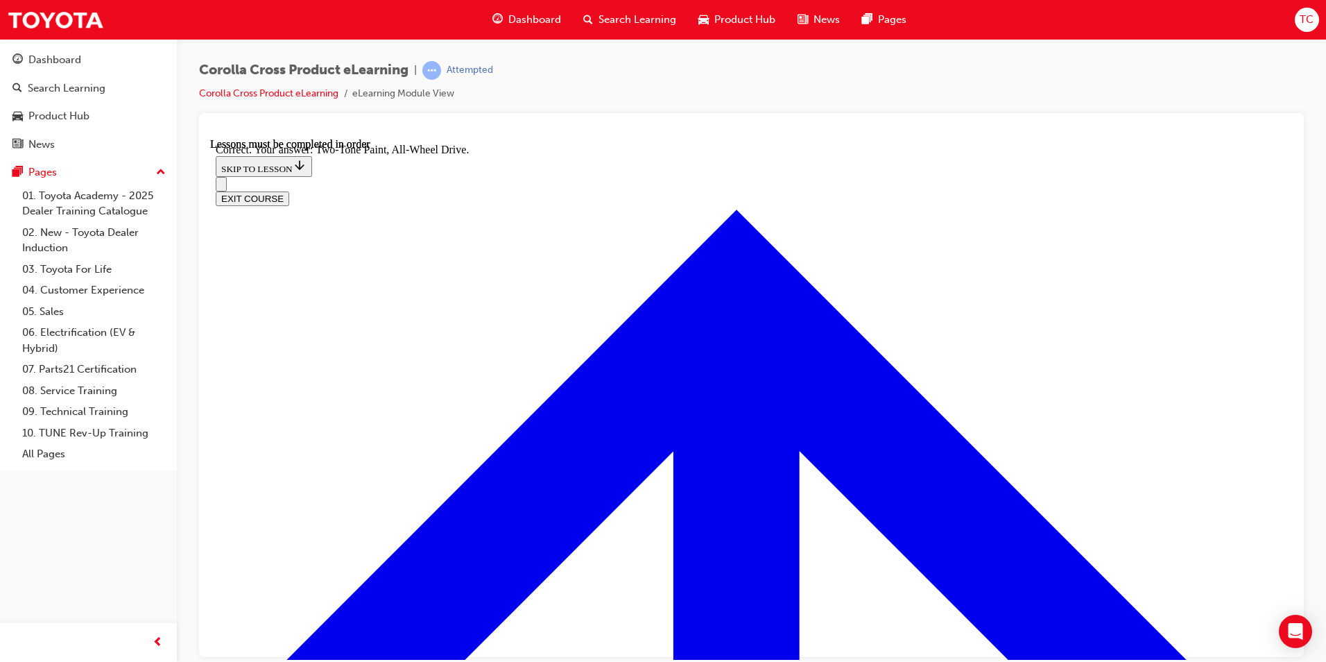
radio input "true"
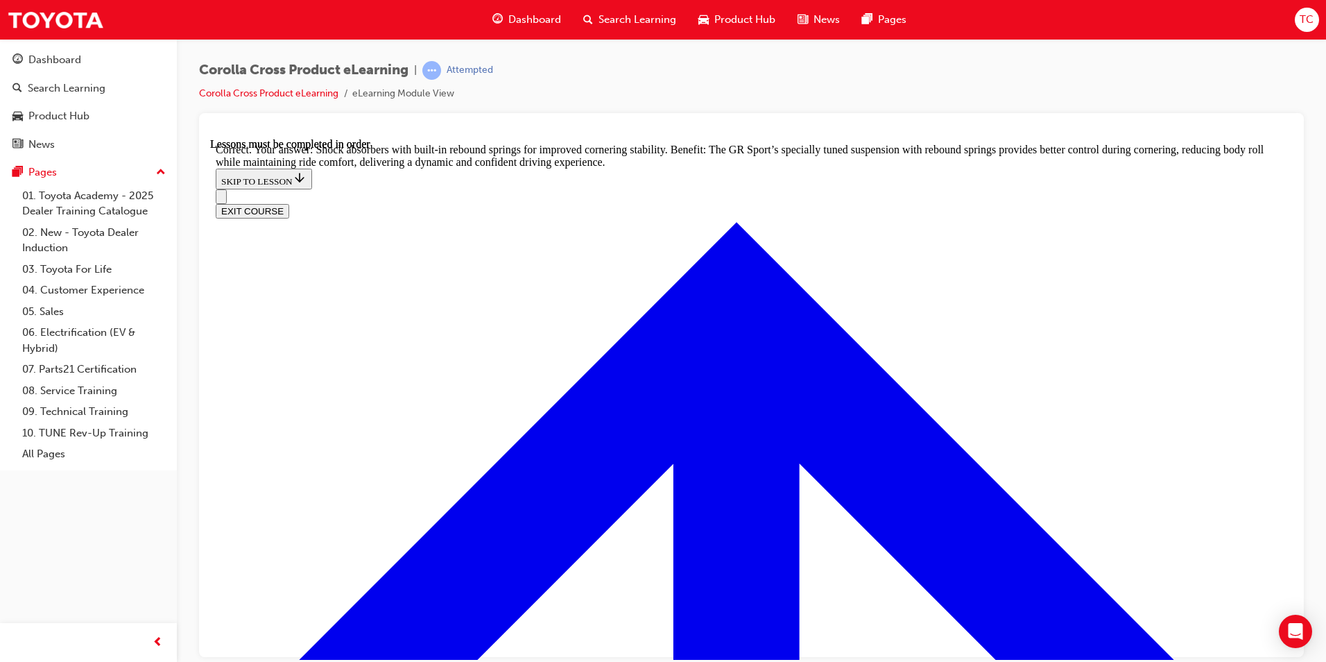
scroll to position [4393, 0]
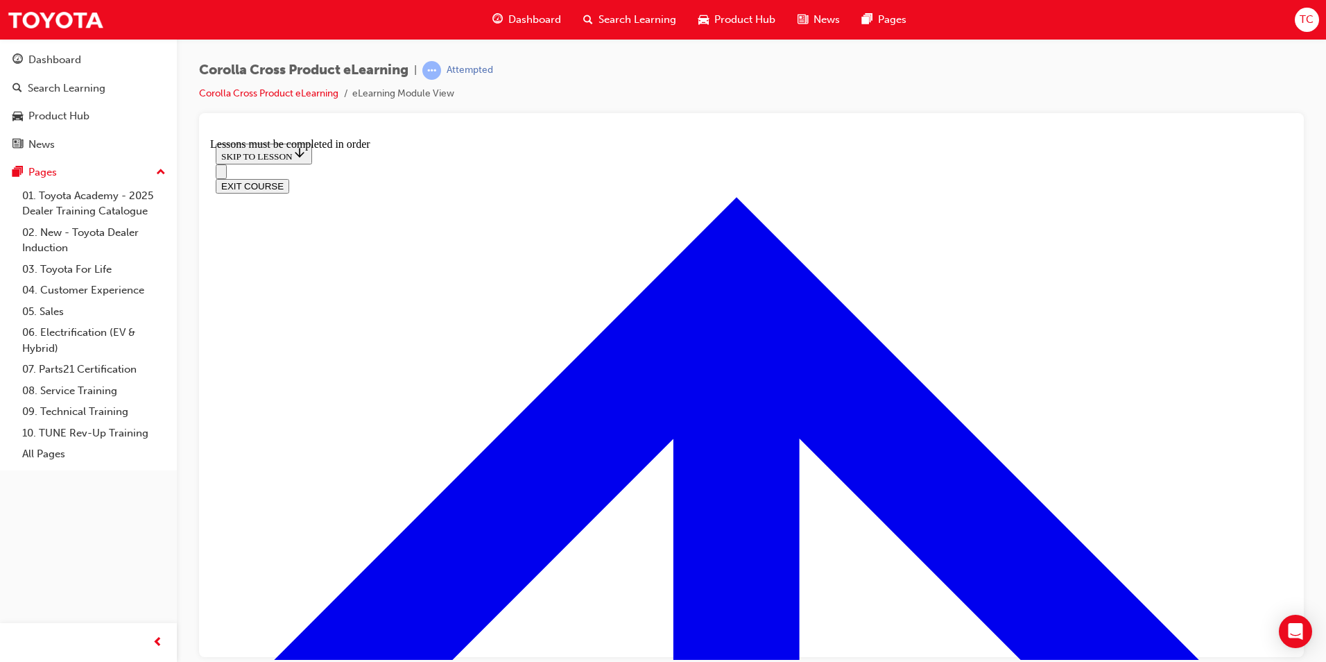
scroll to position [1520, 0]
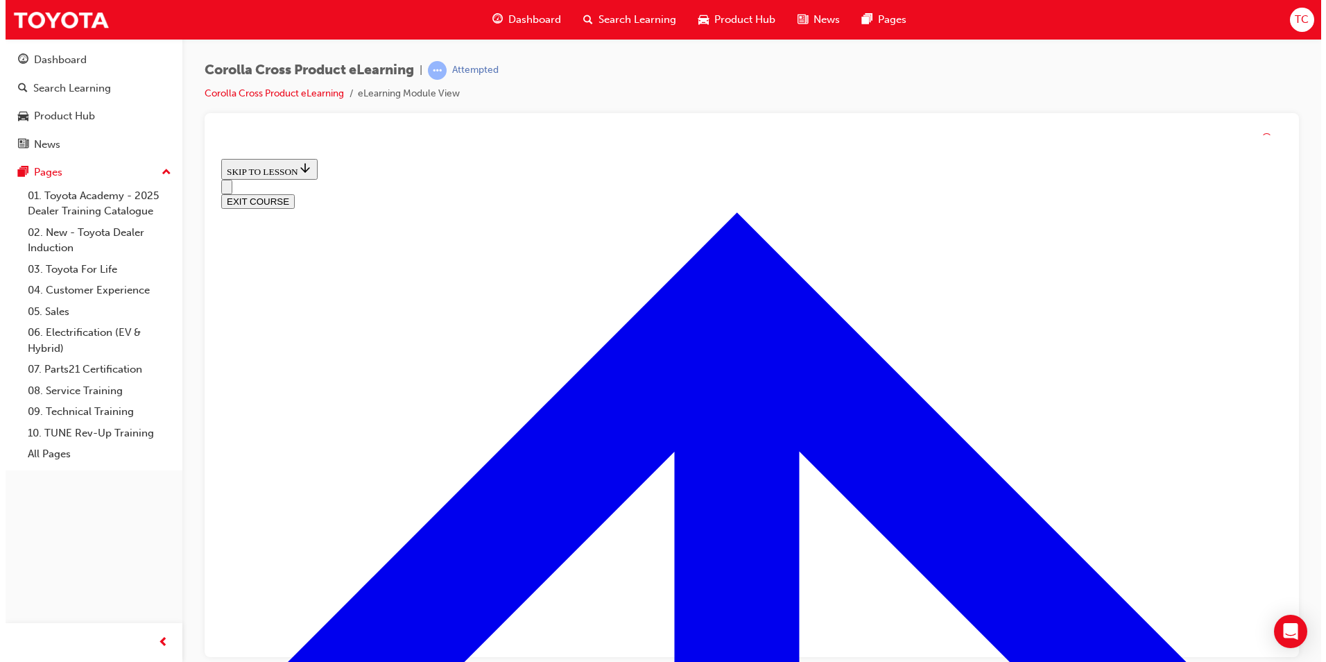
scroll to position [543, 0]
